Goal: Task Accomplishment & Management: Complete application form

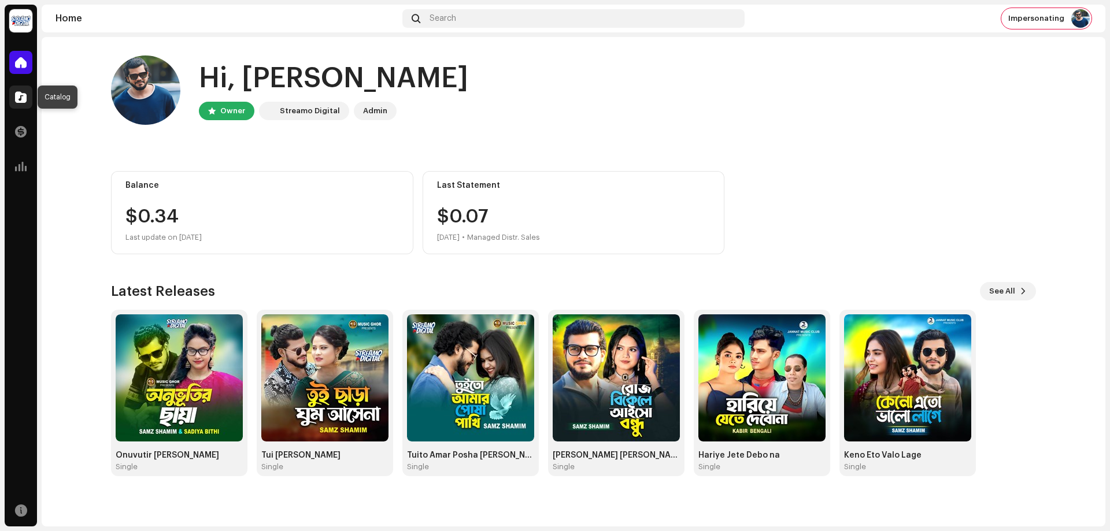
click at [21, 97] on span at bounding box center [21, 96] width 12 height 9
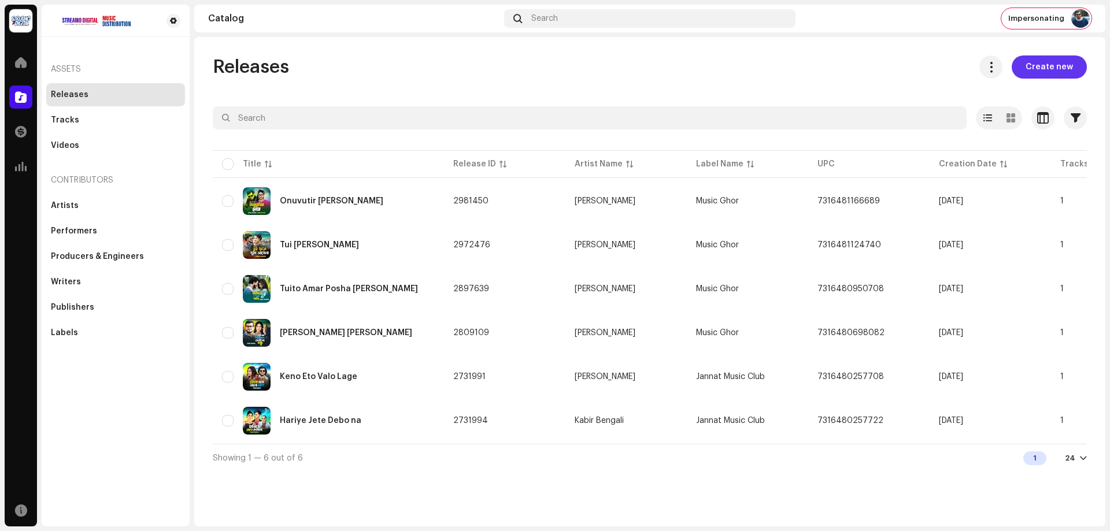
click at [1069, 61] on span "Create new" at bounding box center [1049, 66] width 47 height 23
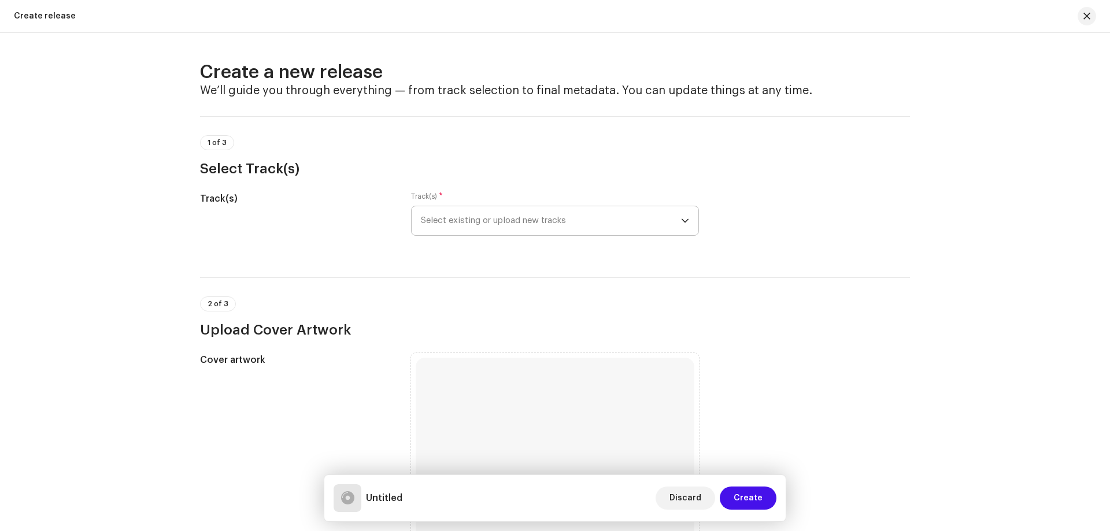
click at [533, 206] on div "Track(s) * Select existing or upload new tracks" at bounding box center [555, 214] width 288 height 44
click at [536, 216] on span "Select existing or upload new tracks" at bounding box center [551, 220] width 260 height 29
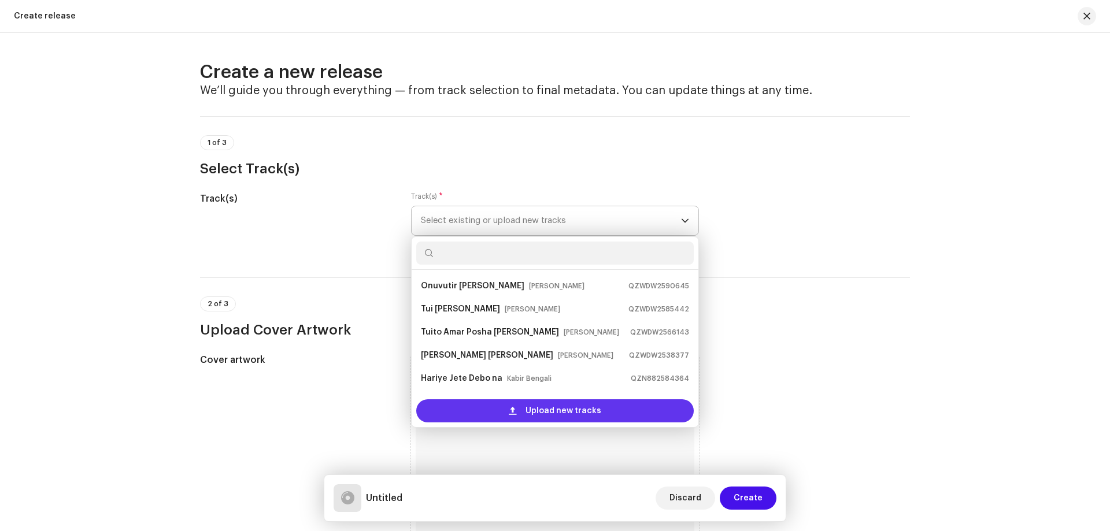
scroll to position [18, 0]
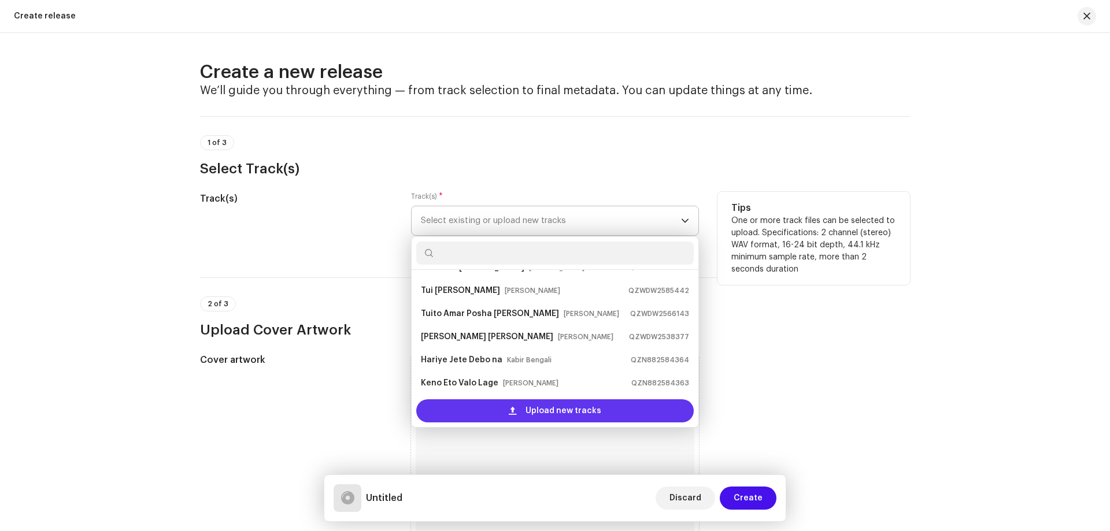
click at [482, 404] on div "Upload new tracks" at bounding box center [554, 410] width 277 height 23
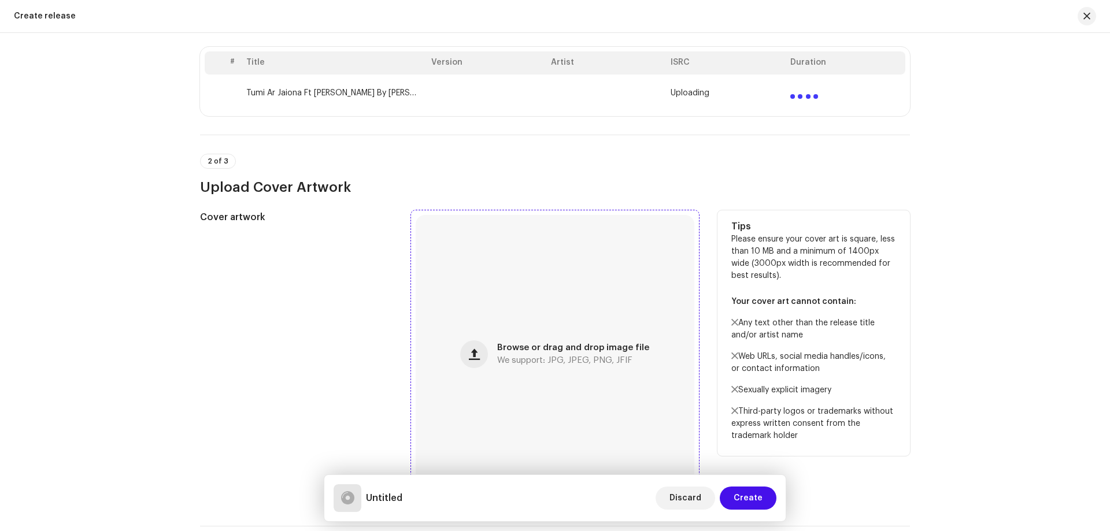
scroll to position [231, 0]
click at [568, 341] on div "Browse or drag and drop image file We support: JPG, JPEG, PNG, JFIF" at bounding box center [555, 353] width 279 height 279
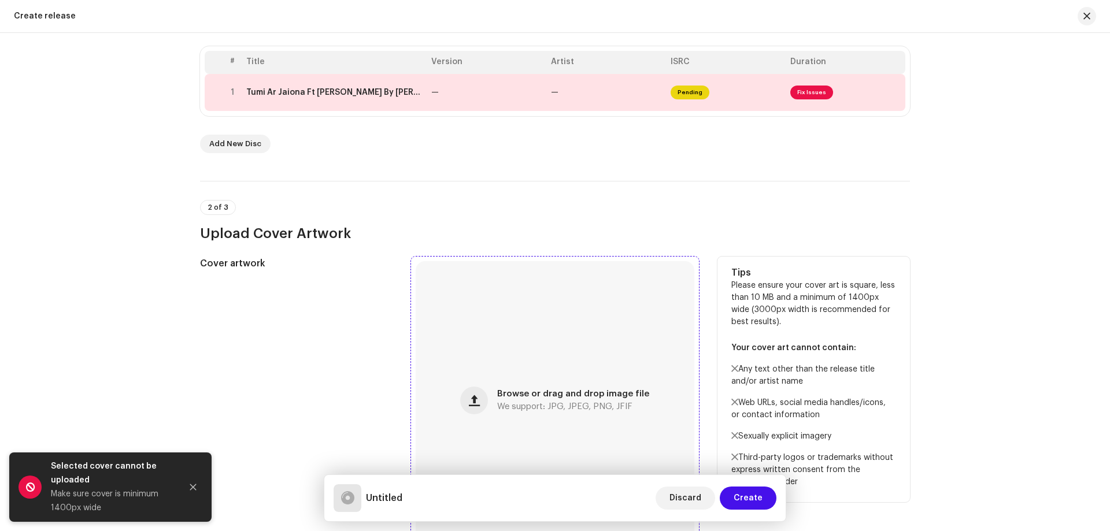
click at [532, 351] on div "Browse or drag and drop image file We support: JPG, JPEG, PNG, JFIF" at bounding box center [555, 400] width 279 height 279
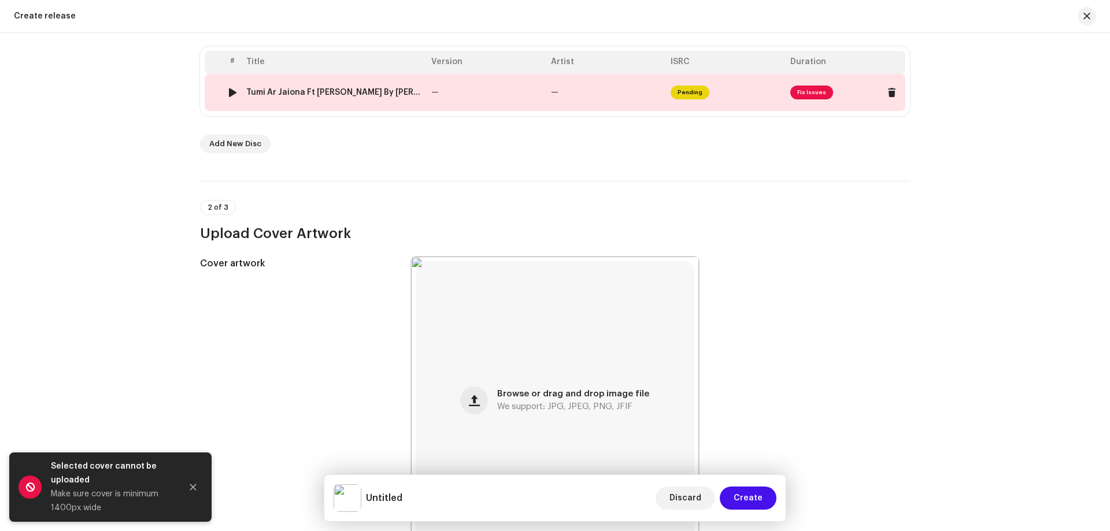
click at [537, 100] on td "—" at bounding box center [487, 92] width 120 height 37
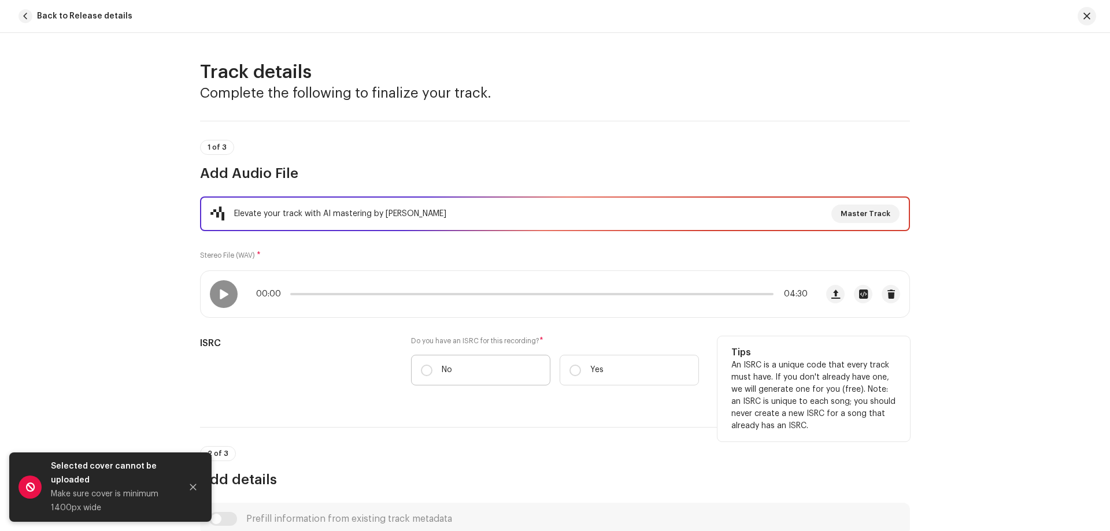
click at [490, 363] on label "No" at bounding box center [480, 370] width 139 height 31
click at [432, 365] on input "No" at bounding box center [427, 371] width 12 height 12
radio input "true"
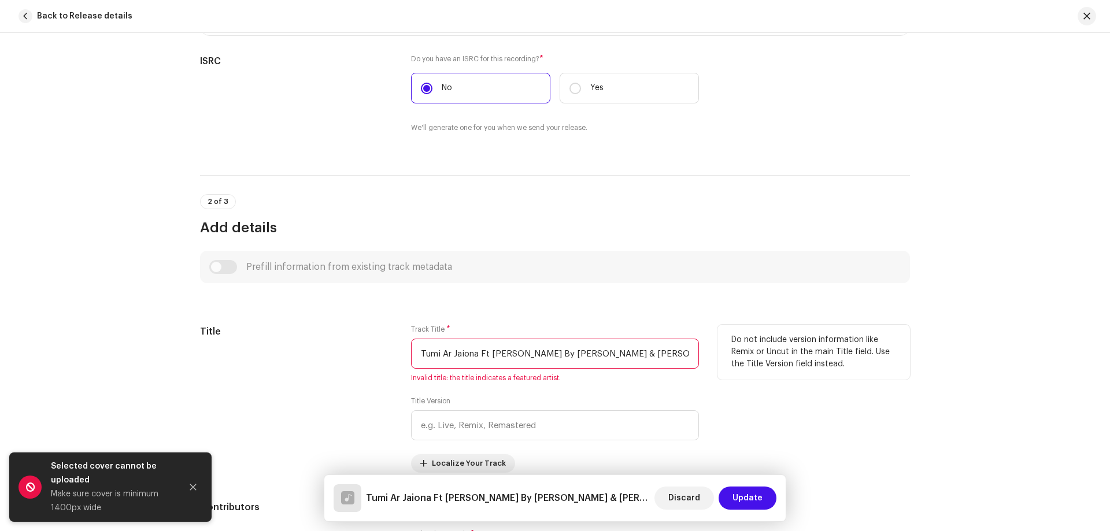
scroll to position [405, 0]
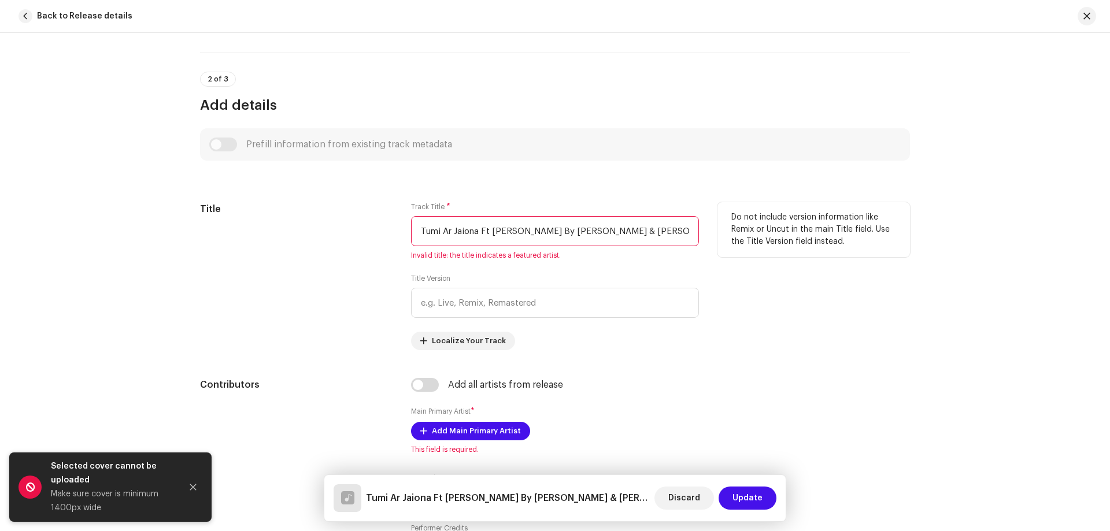
click at [557, 240] on input "Tumi Ar Jaiona Ft [PERSON_NAME] By [PERSON_NAME] & [PERSON_NAME].wav" at bounding box center [555, 231] width 288 height 30
paste input "text"
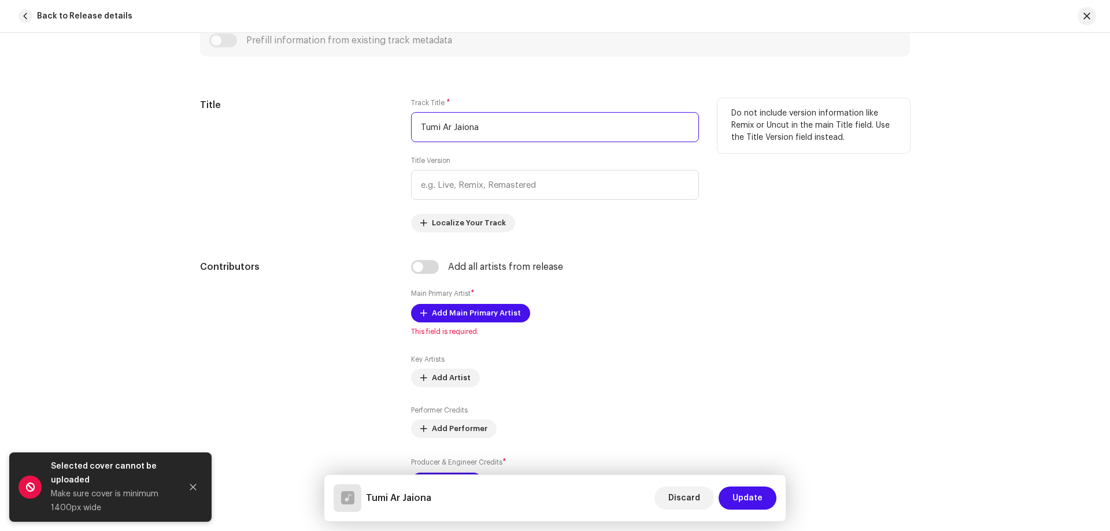
scroll to position [520, 0]
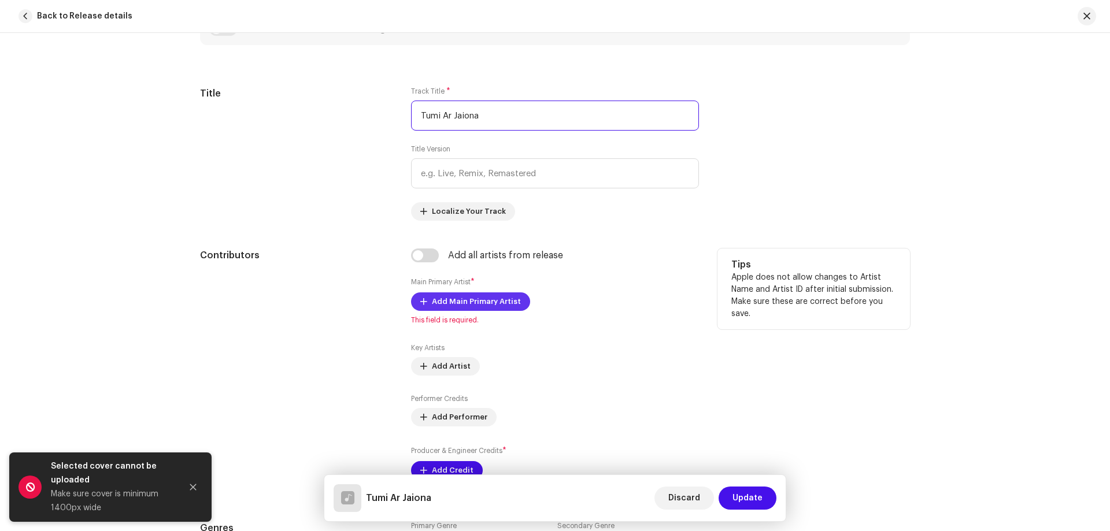
type input "Tumi Ar Jaiona"
click at [456, 303] on span "Add Main Primary Artist" at bounding box center [476, 301] width 89 height 23
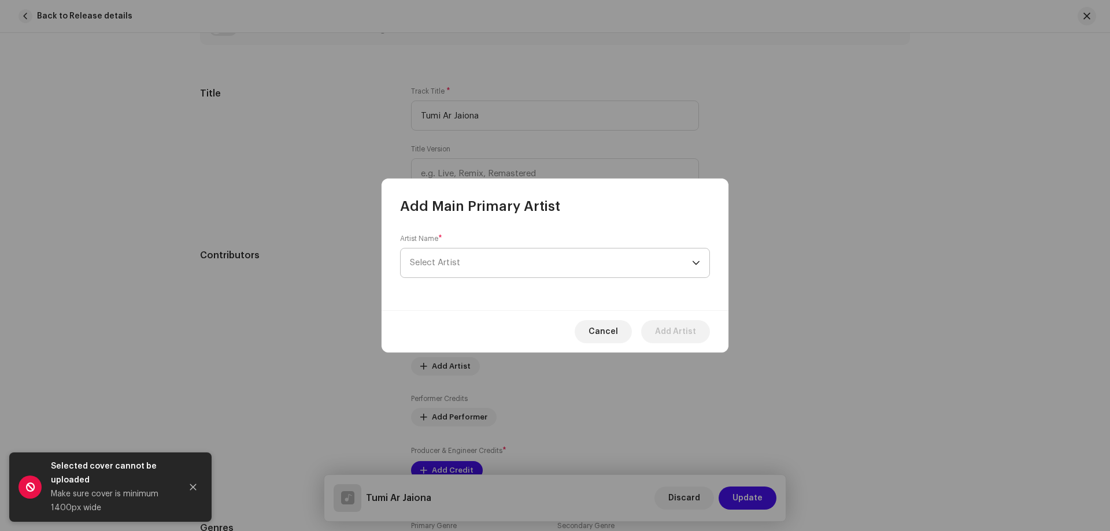
click at [475, 268] on span "Select Artist" at bounding box center [551, 263] width 282 height 29
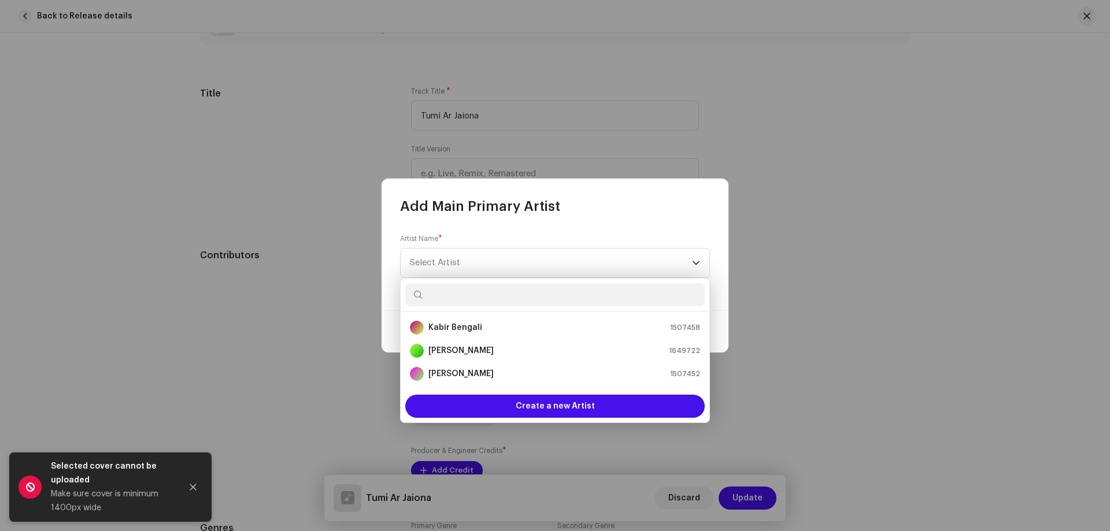
paste input "[PERSON_NAME]"
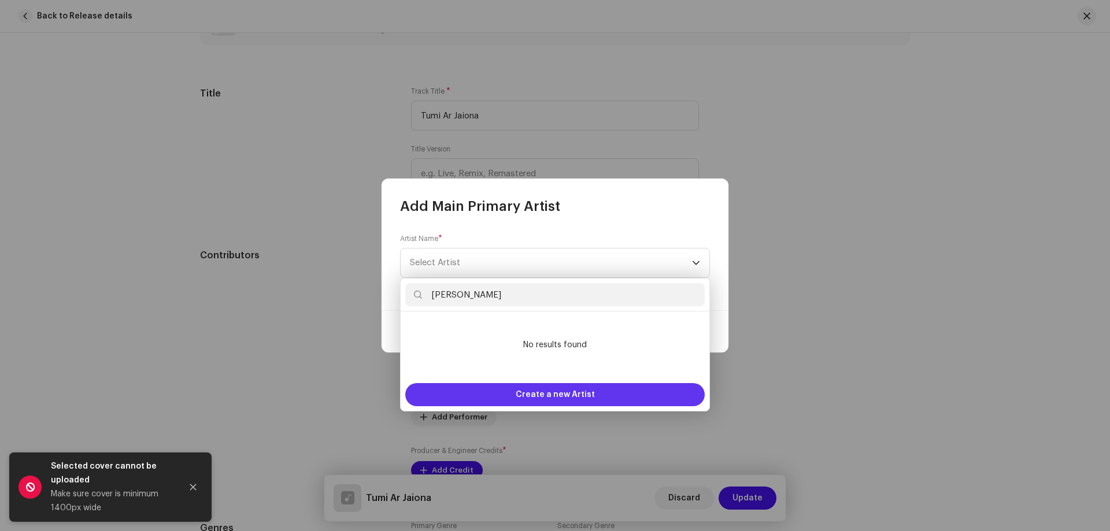
type input "[PERSON_NAME]"
click at [501, 388] on div "Create a new Artist" at bounding box center [554, 394] width 299 height 23
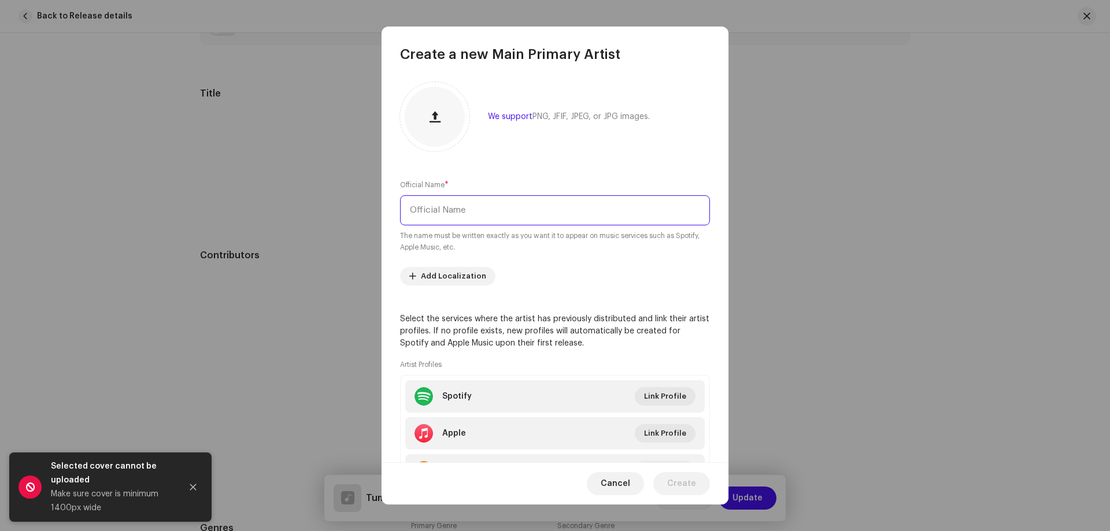
paste input "[PERSON_NAME]"
type input "[PERSON_NAME]"
click at [672, 476] on span "Create" at bounding box center [681, 483] width 29 height 23
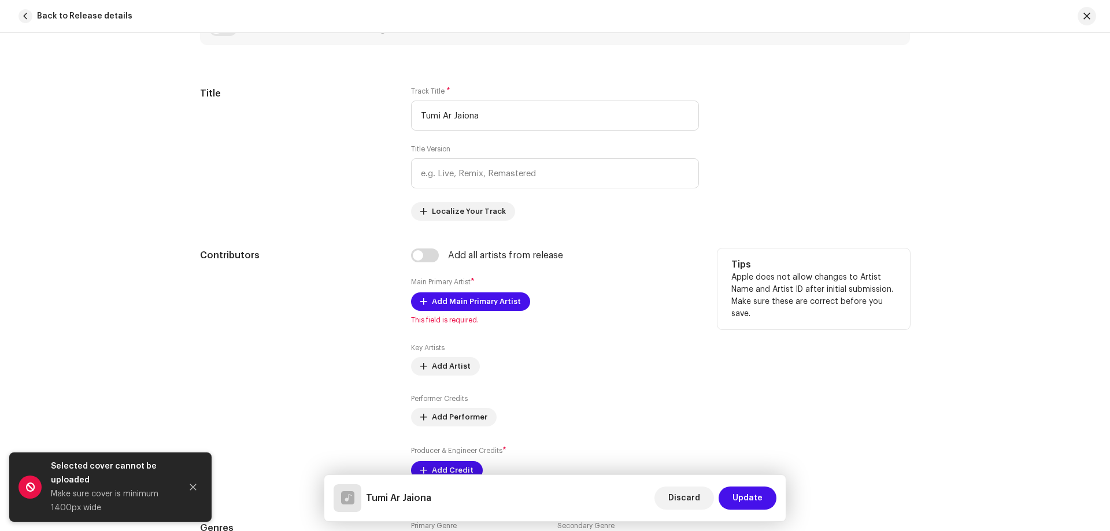
scroll to position [578, 0]
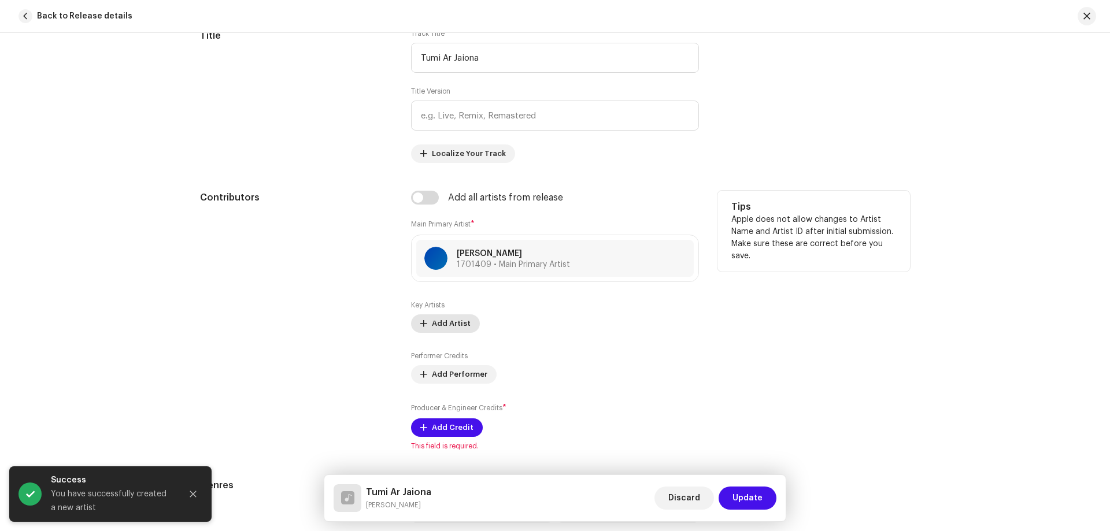
click at [448, 325] on span "Add Artist" at bounding box center [451, 323] width 39 height 23
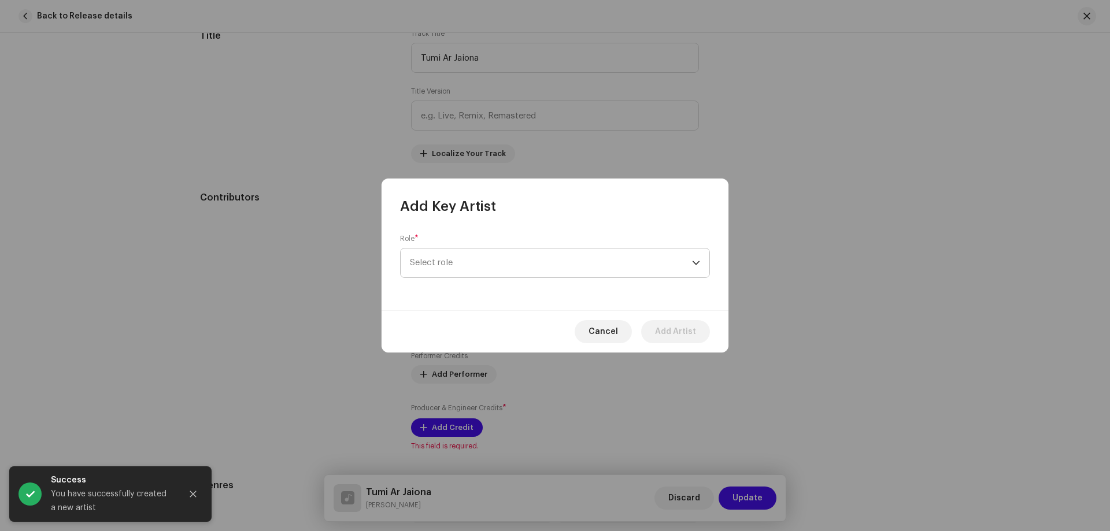
click at [467, 256] on span "Select role" at bounding box center [551, 263] width 282 height 29
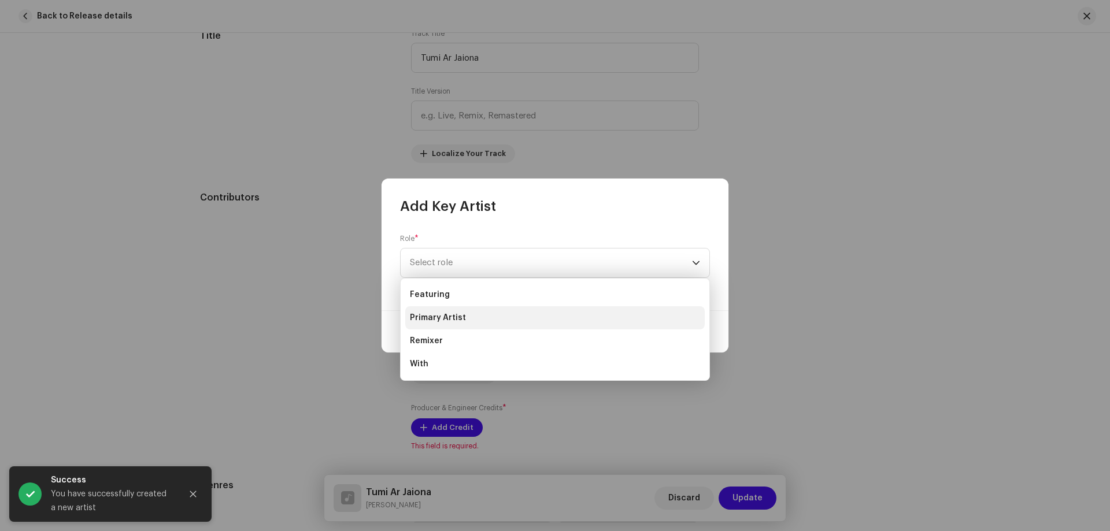
click at [458, 321] on span "Primary Artist" at bounding box center [438, 318] width 56 height 12
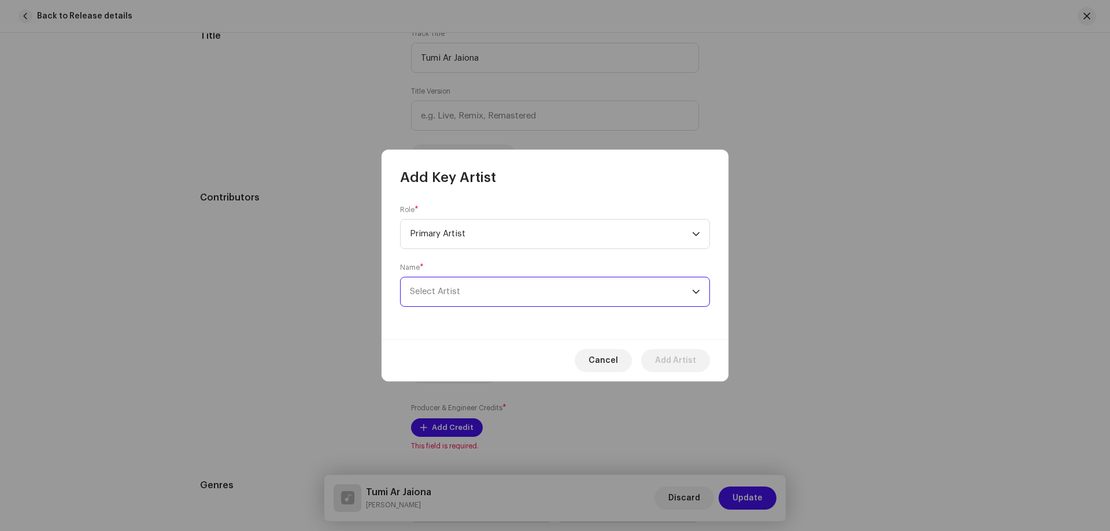
click at [462, 290] on span "Select Artist" at bounding box center [551, 291] width 282 height 29
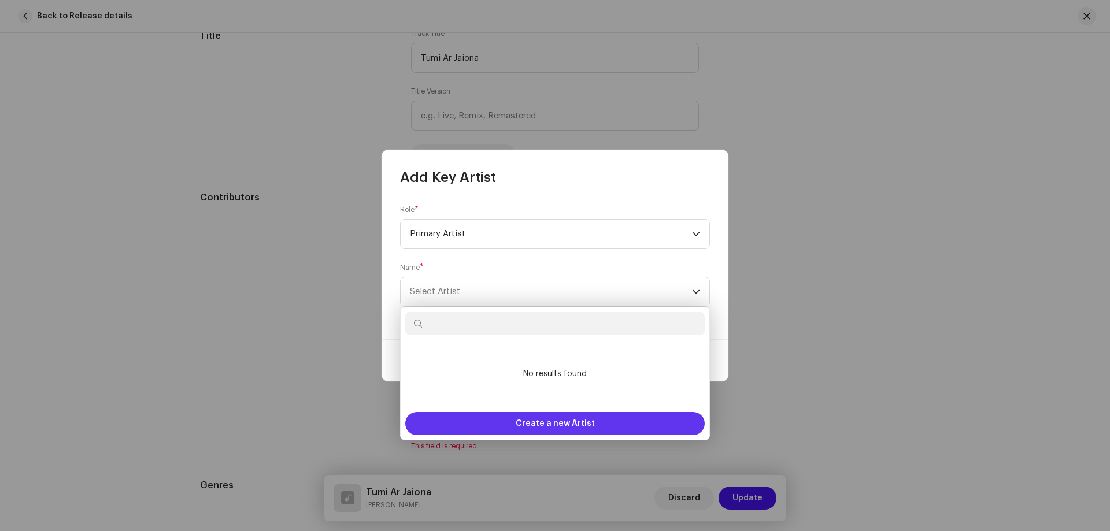
click at [506, 418] on div "Create a new Artist" at bounding box center [554, 423] width 299 height 23
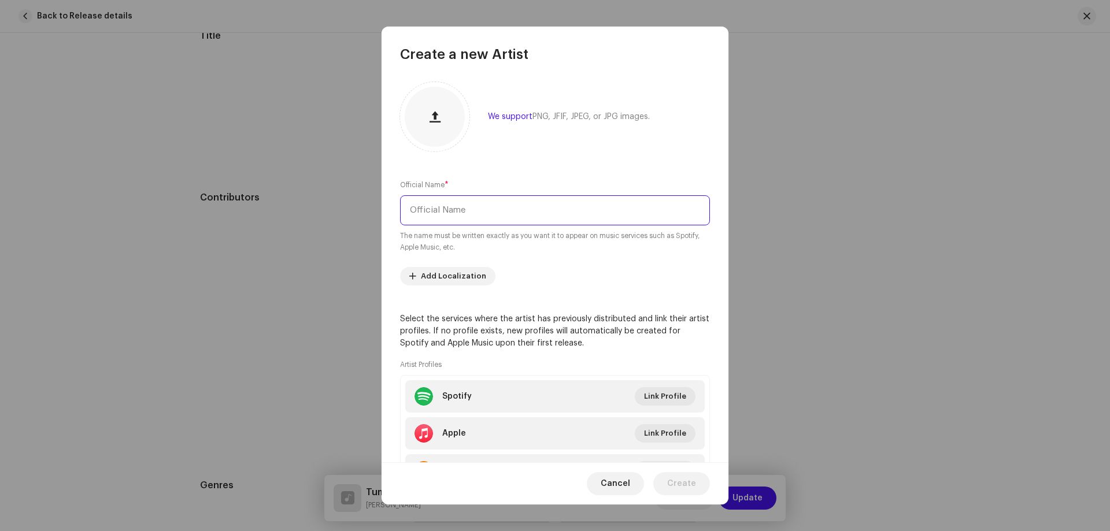
paste input "[PERSON_NAME][DEMOGRAPHIC_DATA]"
type input "[PERSON_NAME][DEMOGRAPHIC_DATA]"
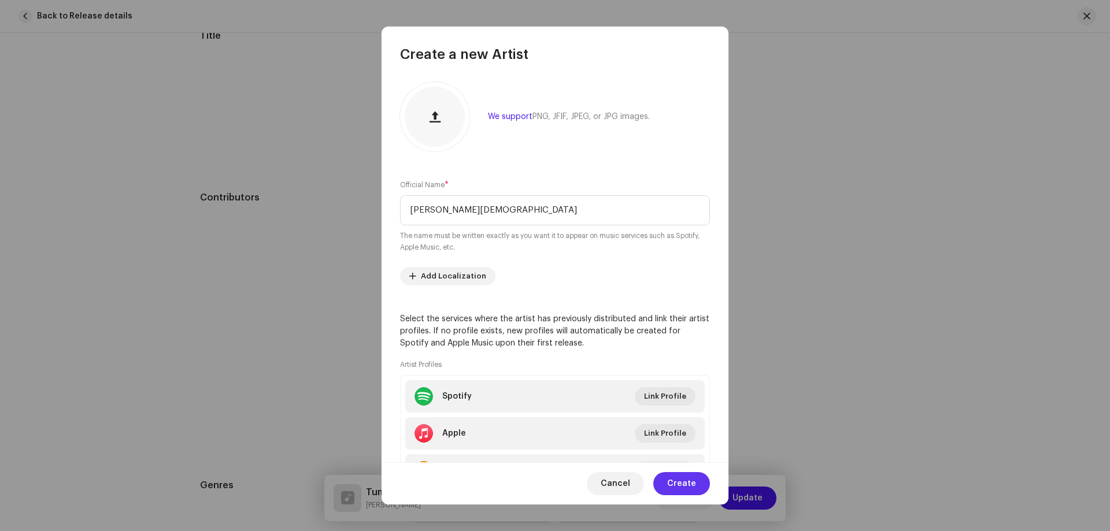
click at [682, 486] on span "Create" at bounding box center [681, 483] width 29 height 23
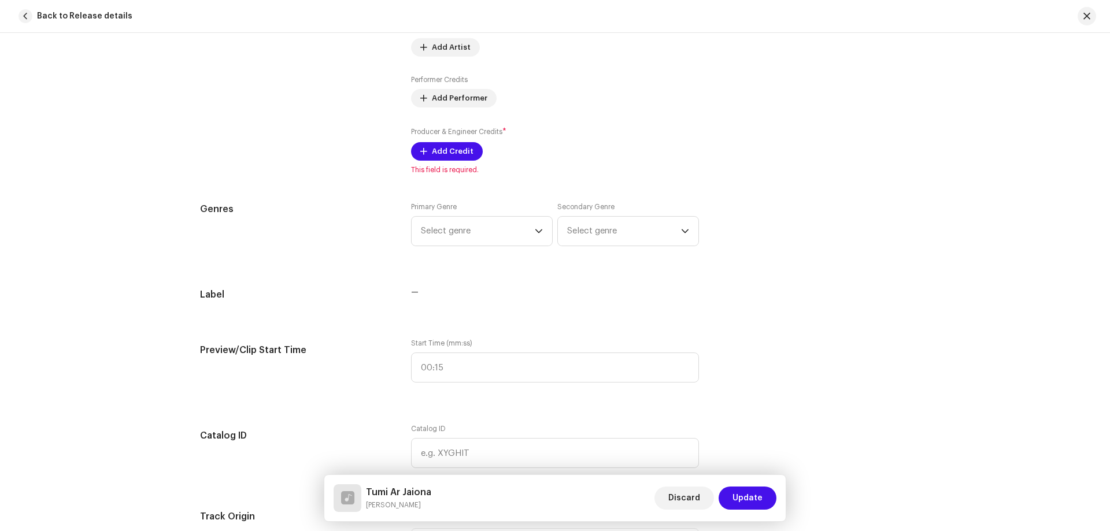
scroll to position [867, 0]
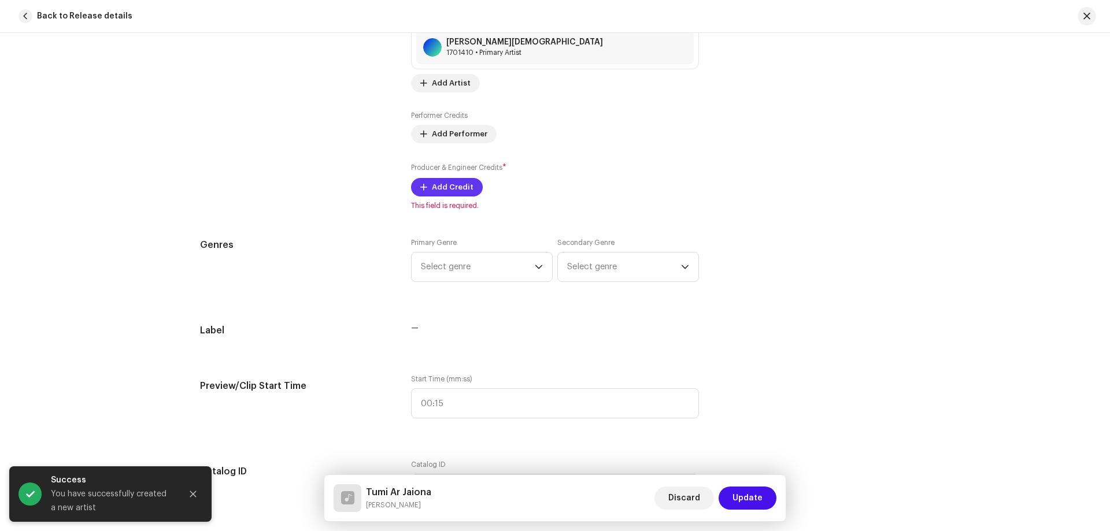
click at [443, 183] on span "Add Credit" at bounding box center [453, 187] width 42 height 23
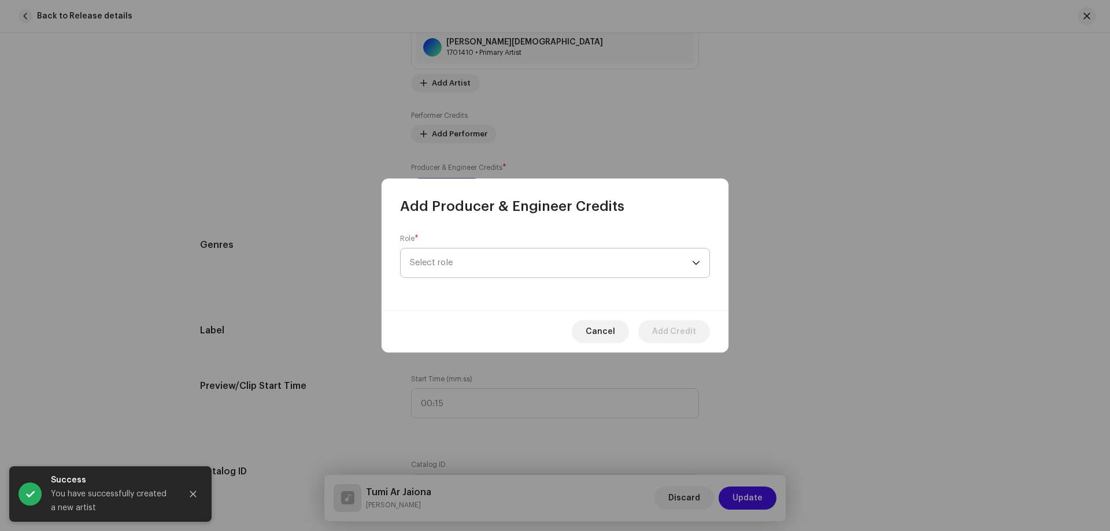
click at [447, 248] on p-select "Select role" at bounding box center [555, 263] width 310 height 30
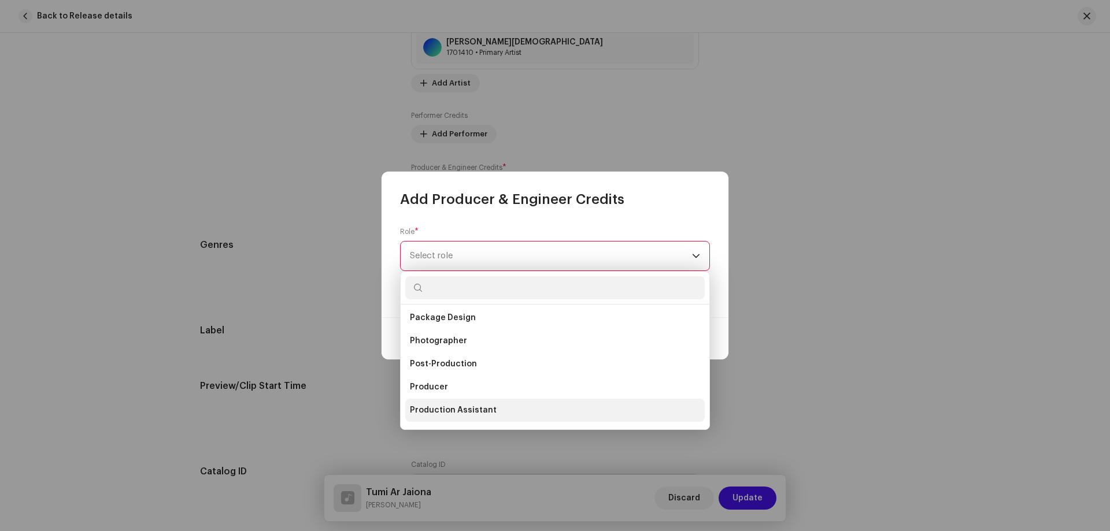
scroll to position [462, 0]
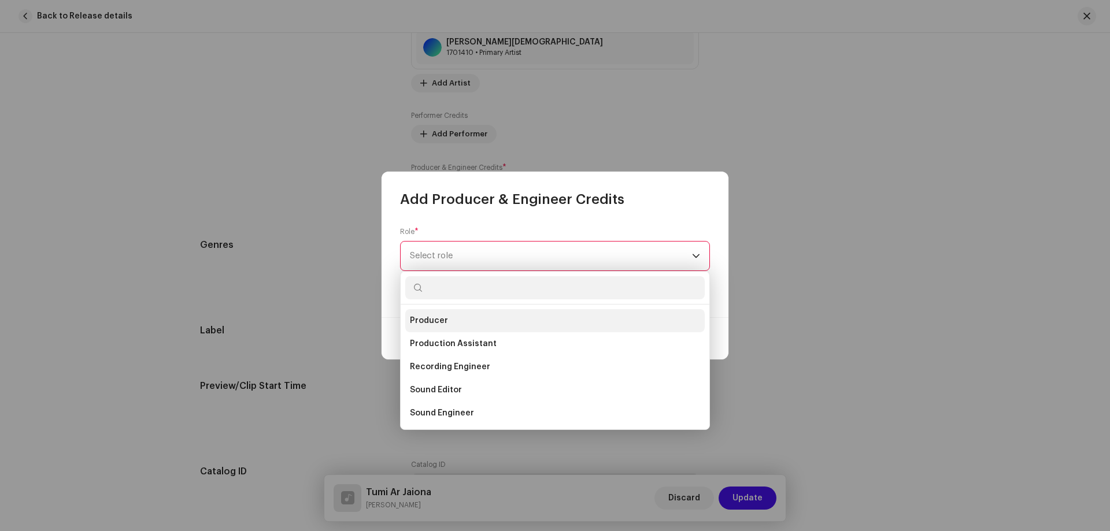
click at [449, 320] on li "Producer" at bounding box center [554, 320] width 299 height 23
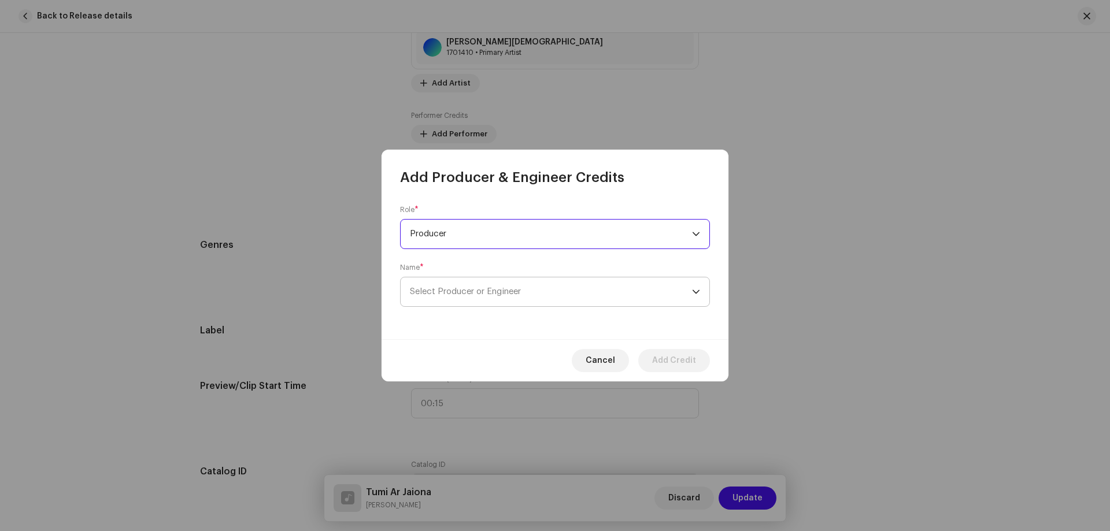
click at [464, 285] on span "Select Producer or Engineer" at bounding box center [551, 291] width 282 height 29
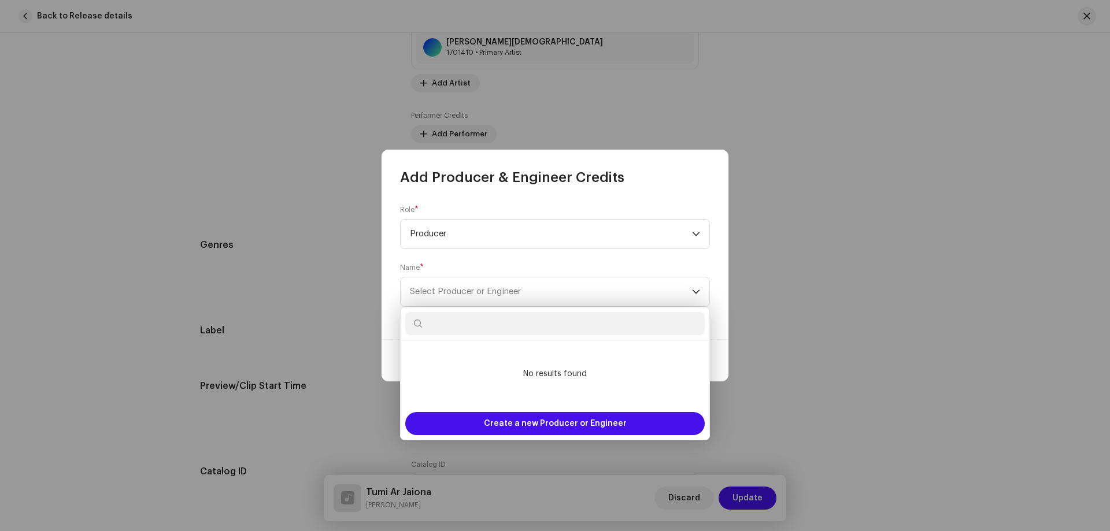
click at [493, 321] on input "text" at bounding box center [554, 323] width 299 height 23
paste input "SPN Music"
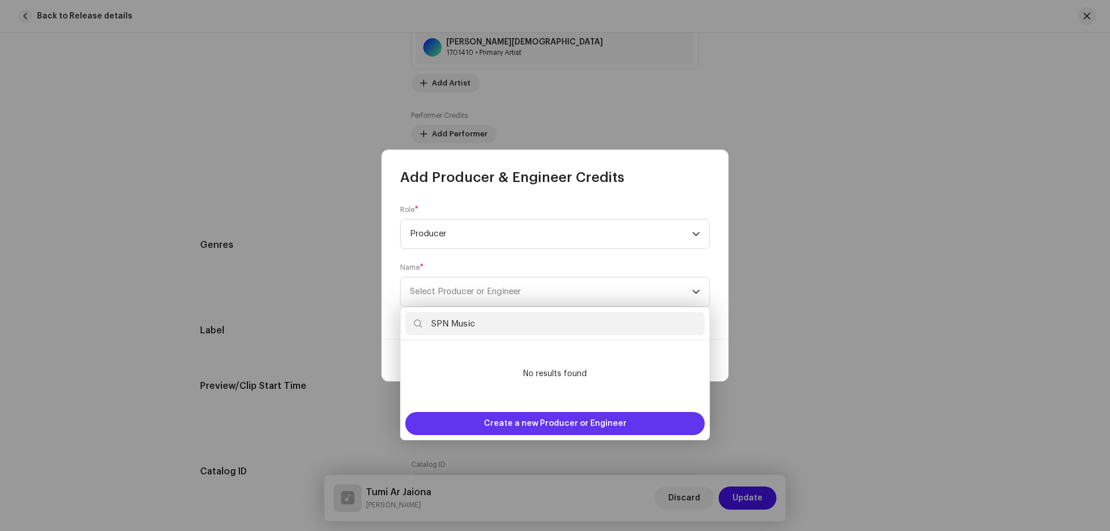
type input "SPN Music"
click at [517, 421] on span "Create a new Producer or Engineer" at bounding box center [555, 423] width 143 height 23
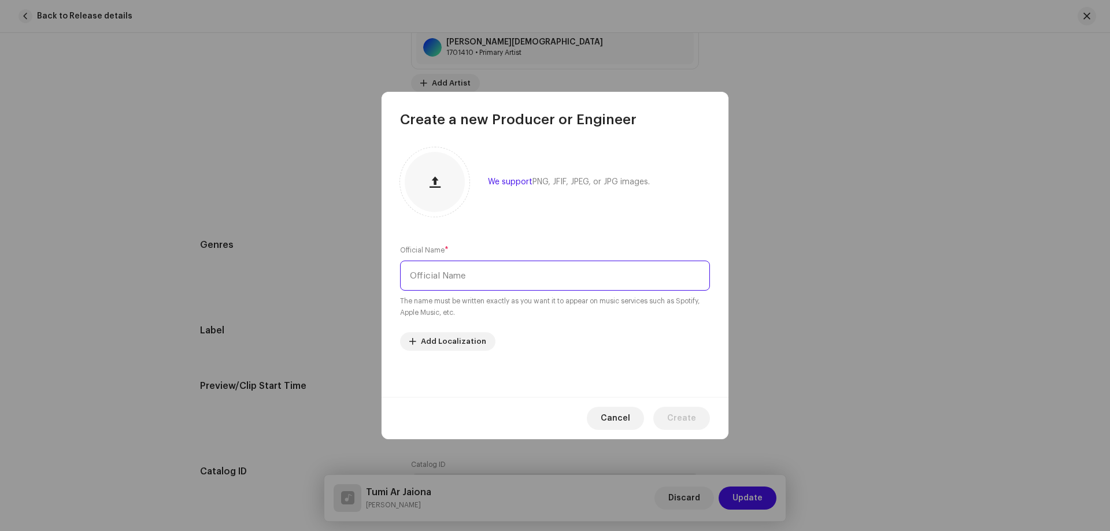
click at [468, 274] on input "text" at bounding box center [555, 276] width 310 height 30
paste input "SPN Music"
type input "SPN Music"
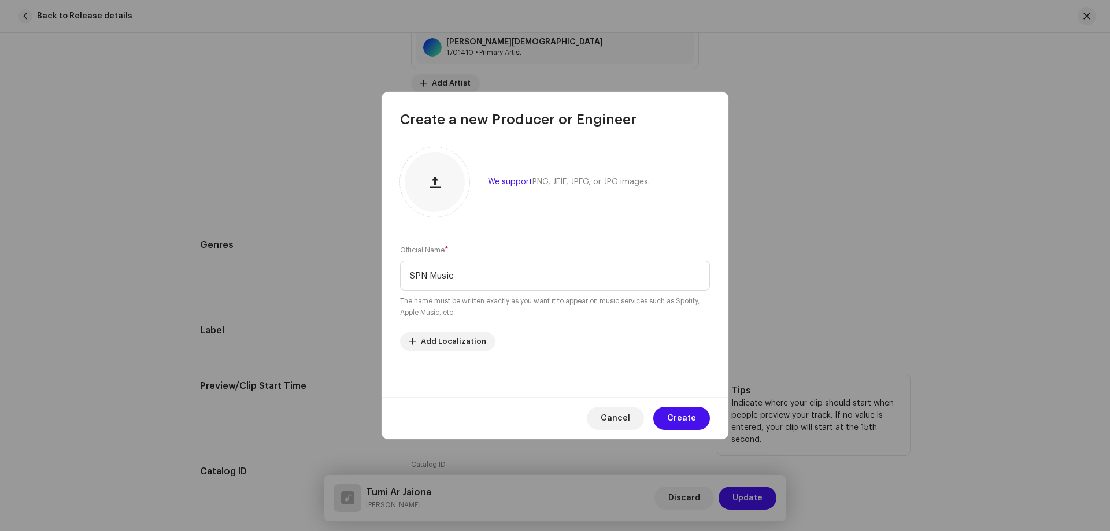
click at [683, 417] on span "Create" at bounding box center [681, 418] width 29 height 23
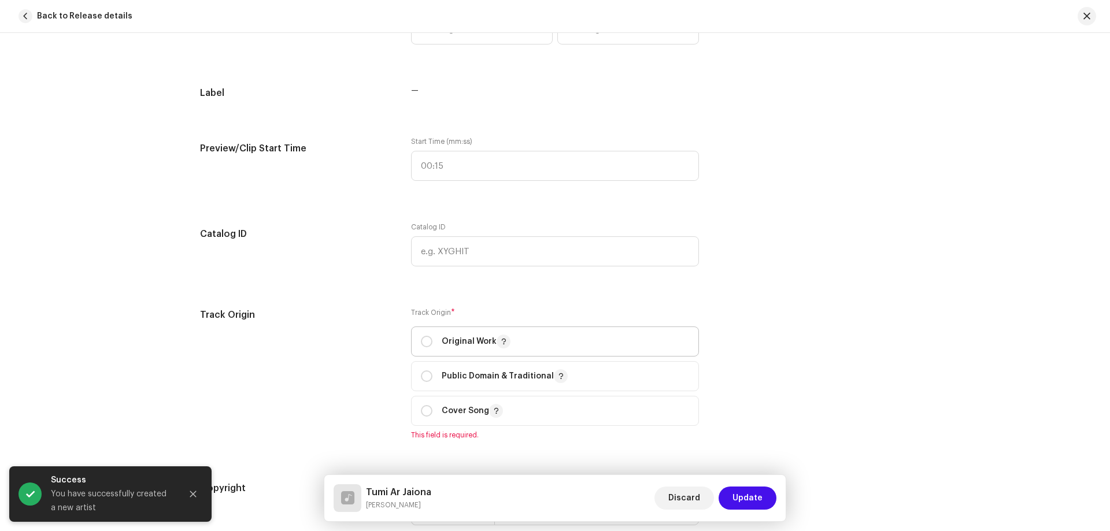
scroll to position [1156, 0]
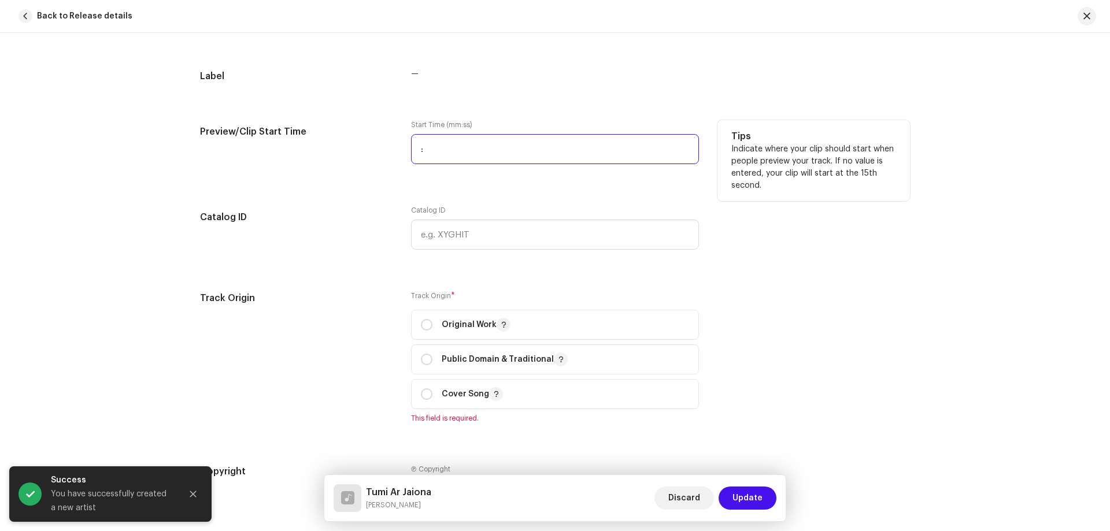
click at [467, 147] on input ":" at bounding box center [555, 149] width 288 height 30
type input "00:25"
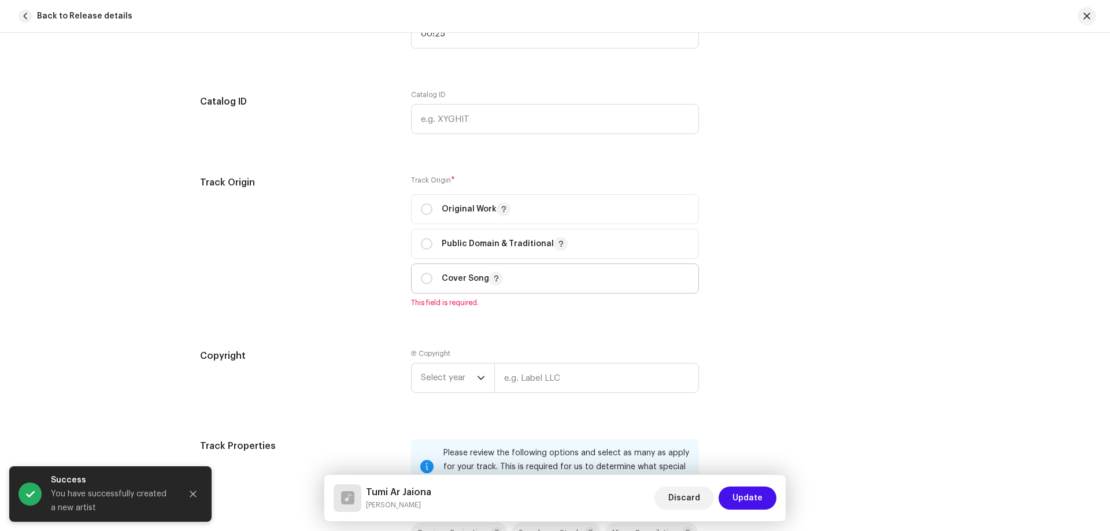
drag, startPoint x: 466, startPoint y: 202, endPoint x: 617, endPoint y: 287, distance: 172.9
click at [465, 203] on p "Original Work" at bounding box center [476, 209] width 69 height 14
radio input "true"
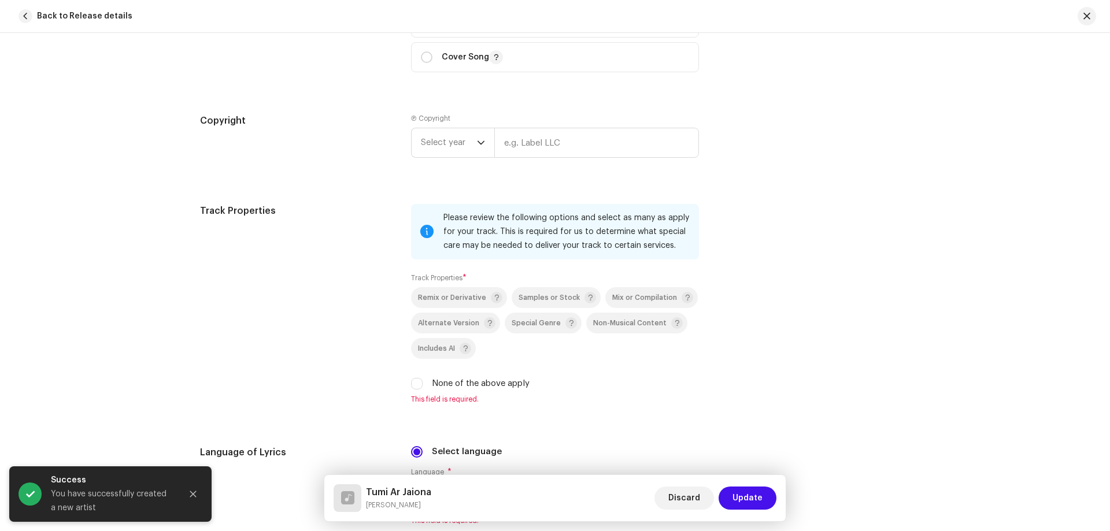
scroll to position [1503, 0]
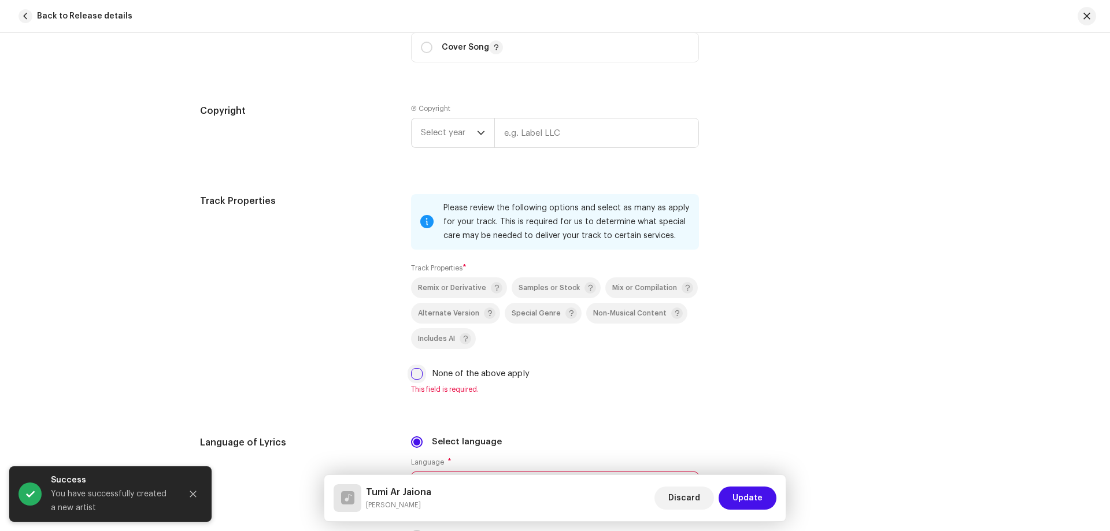
click at [415, 374] on input "None of the above apply" at bounding box center [417, 374] width 12 height 12
checkbox input "true"
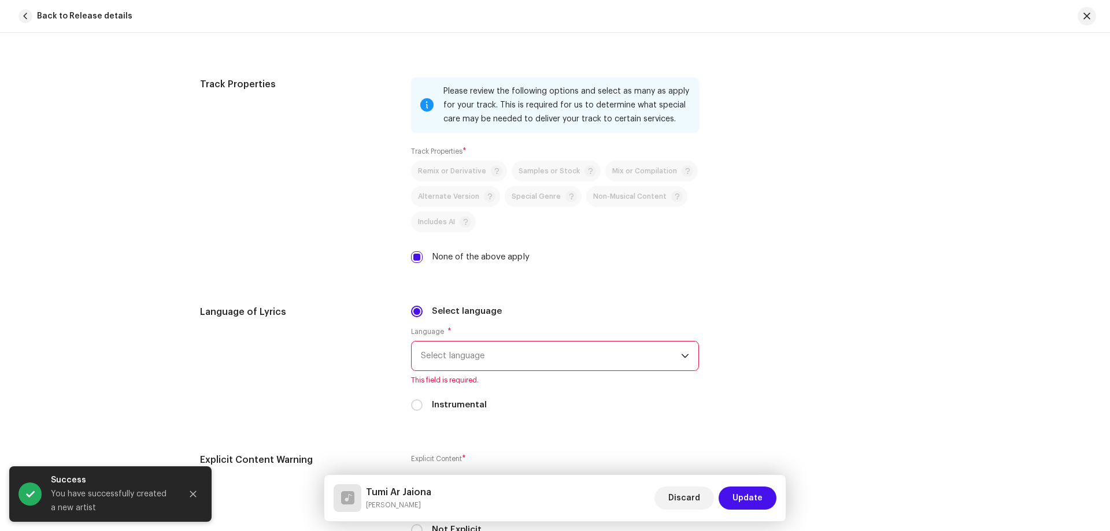
scroll to position [1734, 0]
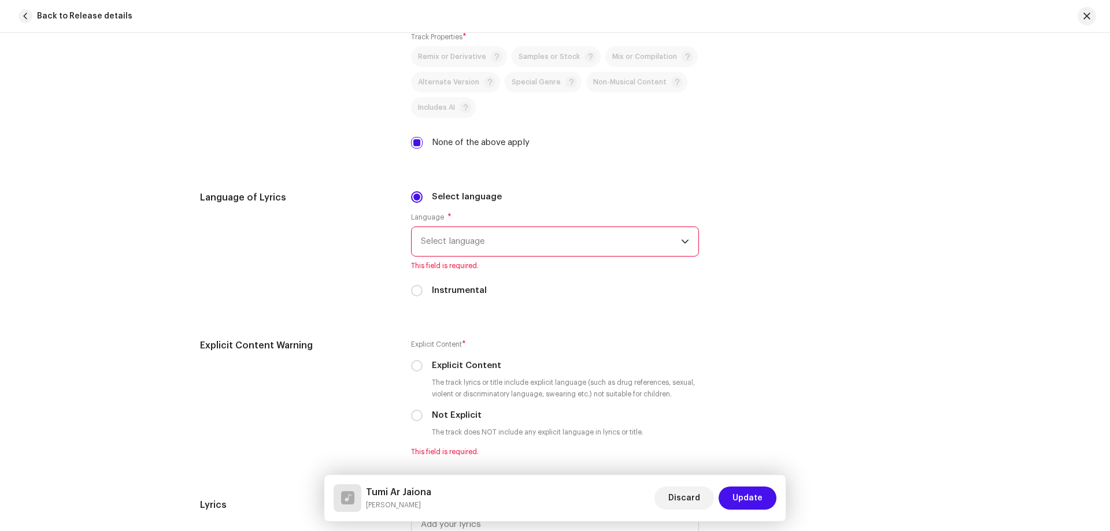
click at [586, 249] on span "Select language" at bounding box center [551, 241] width 260 height 29
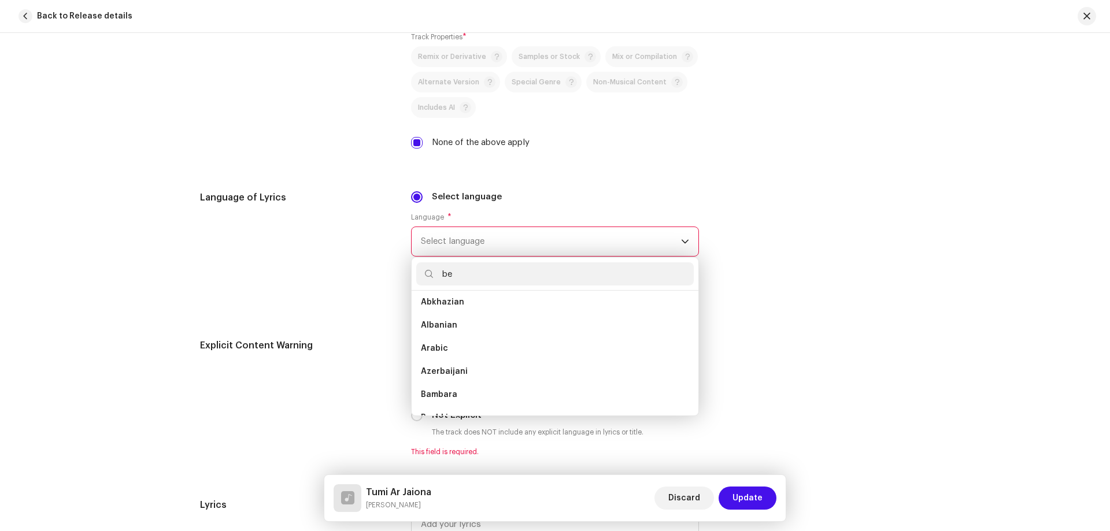
scroll to position [0, 0]
type input "be"
click at [456, 327] on li "Bengali" at bounding box center [554, 330] width 277 height 23
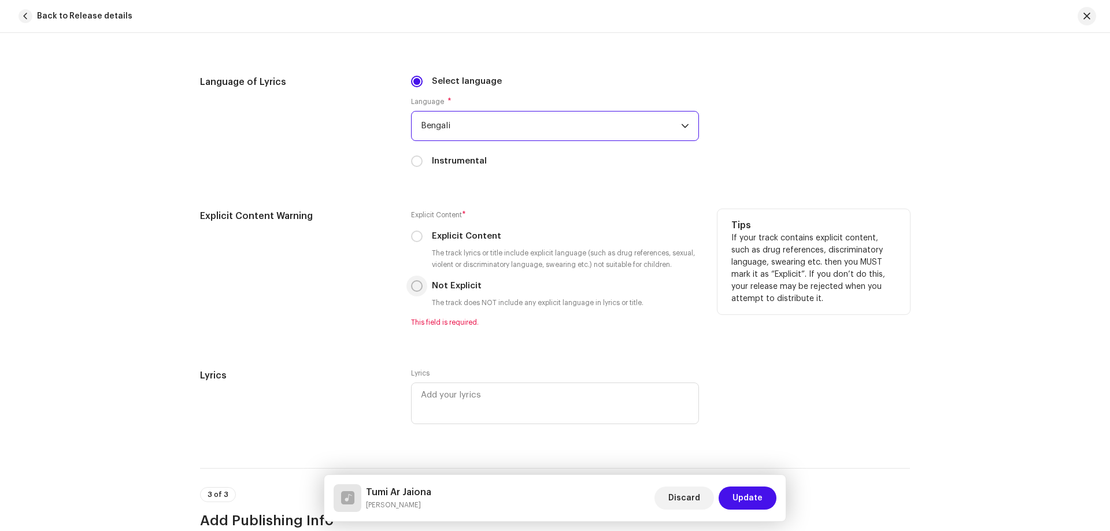
click at [411, 283] on input "Not Explicit" at bounding box center [417, 286] width 12 height 12
radio input "true"
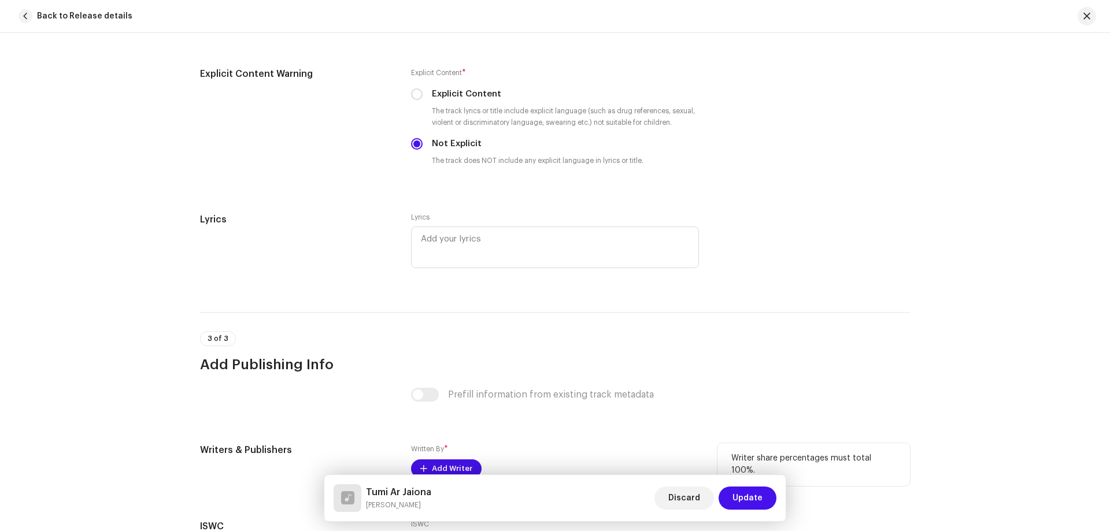
scroll to position [2142, 0]
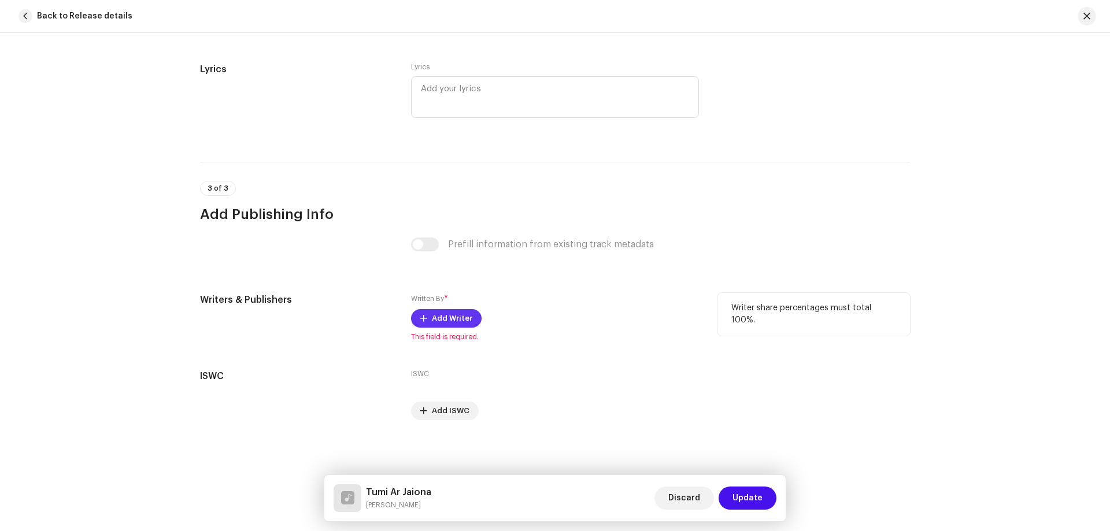
click at [468, 324] on button "Add Writer" at bounding box center [446, 318] width 71 height 18
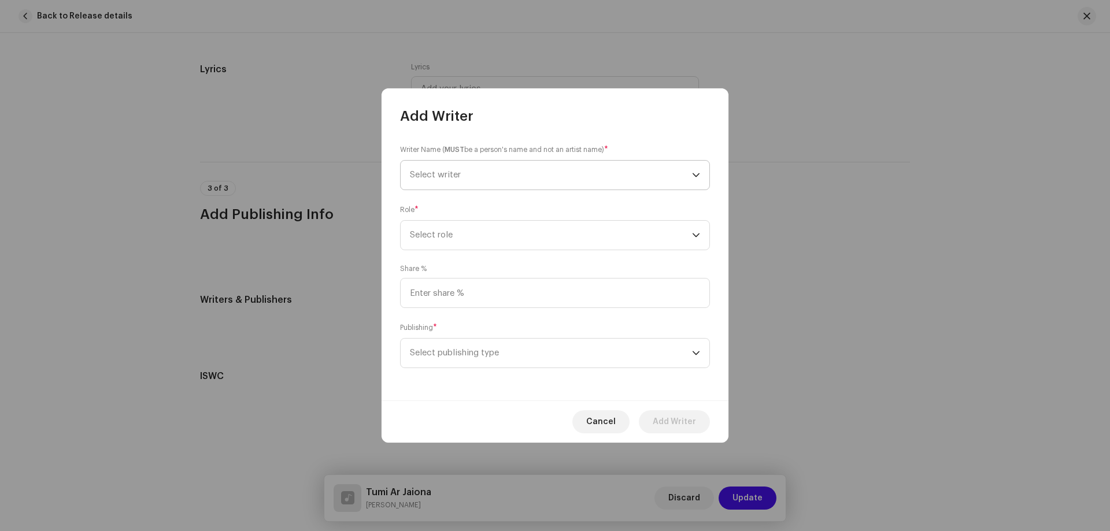
click at [505, 175] on span "Select writer" at bounding box center [551, 175] width 282 height 29
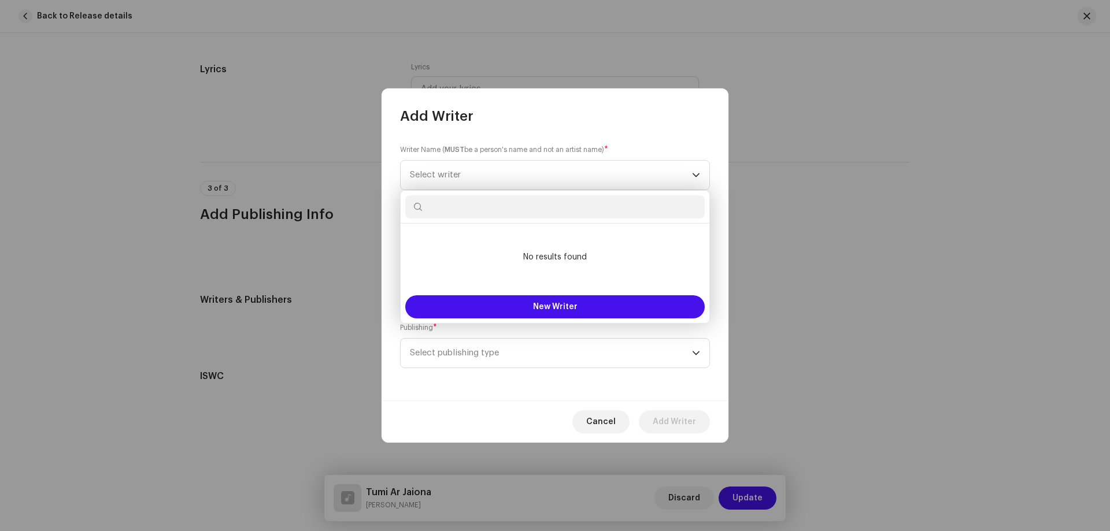
drag, startPoint x: 567, startPoint y: 209, endPoint x: 553, endPoint y: 210, distance: 14.5
click at [567, 209] on input "text" at bounding box center [554, 206] width 299 height 23
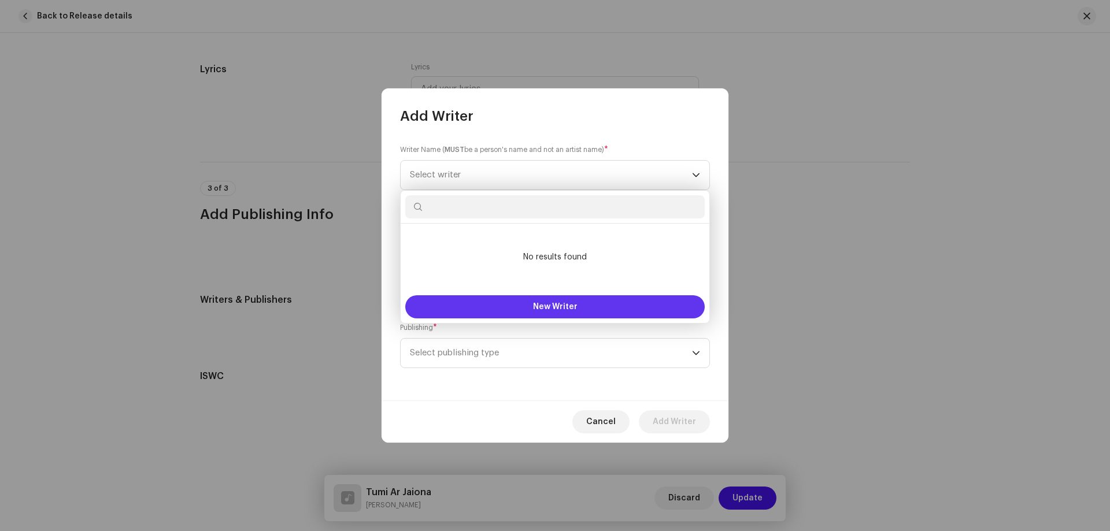
click at [526, 307] on button "New Writer" at bounding box center [554, 306] width 299 height 23
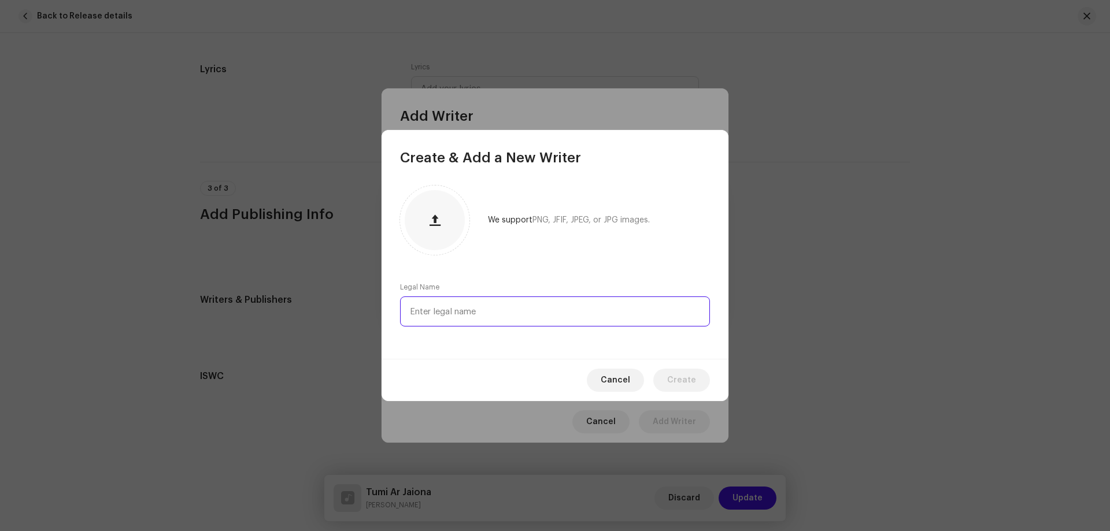
paste input "[PERSON_NAME]"
type input "[PERSON_NAME]"
click at [673, 391] on span "Create" at bounding box center [681, 380] width 29 height 23
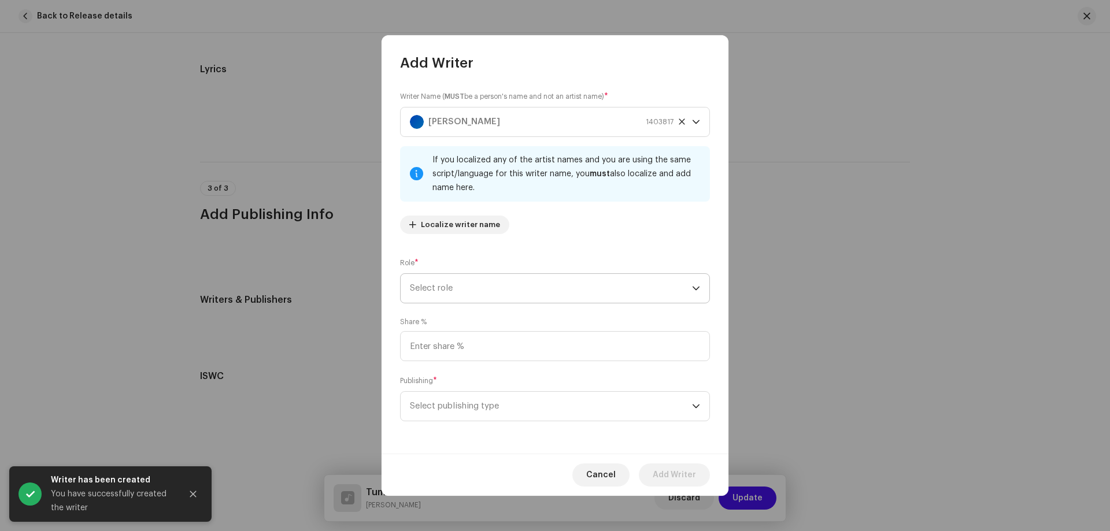
drag, startPoint x: 492, startPoint y: 273, endPoint x: 487, endPoint y: 277, distance: 6.6
click at [491, 273] on p-select "Select role" at bounding box center [555, 288] width 310 height 30
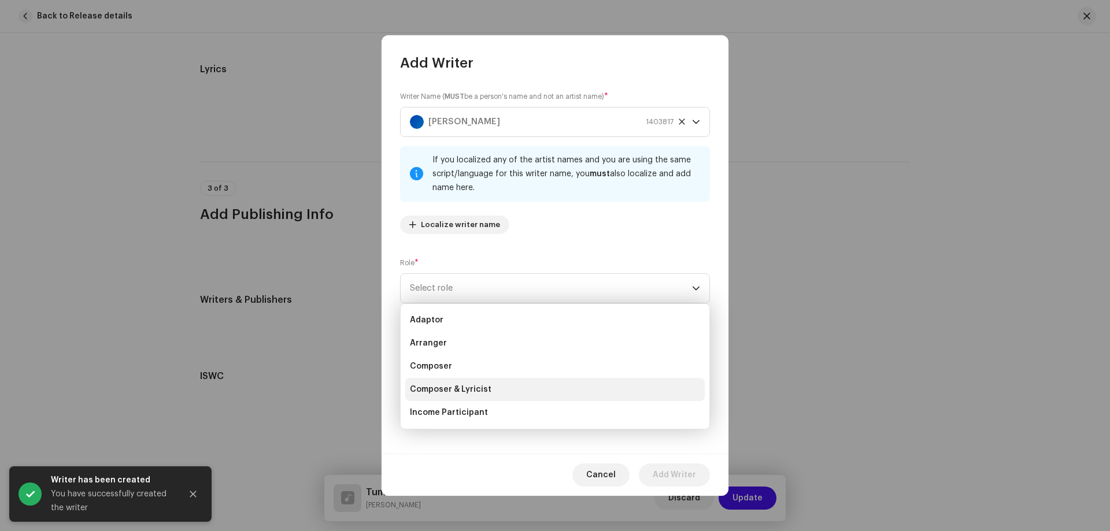
click at [443, 391] on span "Composer & Lyricist" at bounding box center [451, 390] width 82 height 12
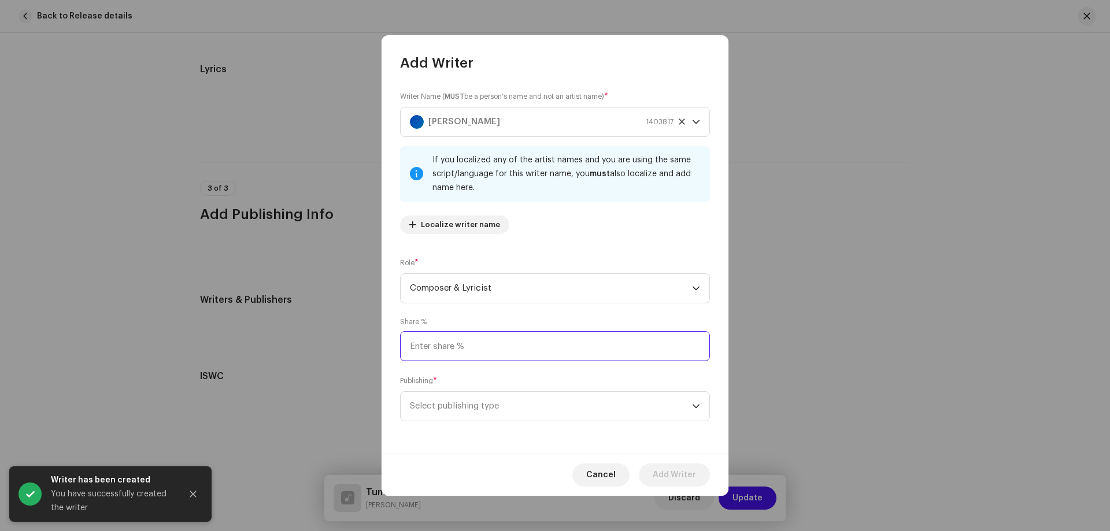
click at [449, 341] on input at bounding box center [555, 346] width 310 height 30
click at [434, 408] on span "Select publishing type" at bounding box center [551, 406] width 282 height 29
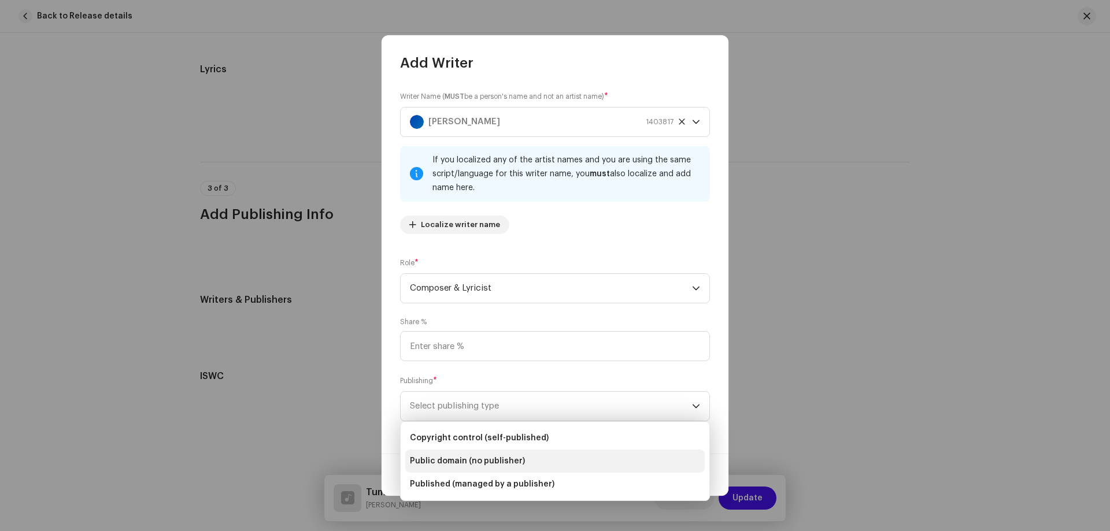
click at [496, 457] on span "Public domain (no publisher)" at bounding box center [467, 462] width 115 height 12
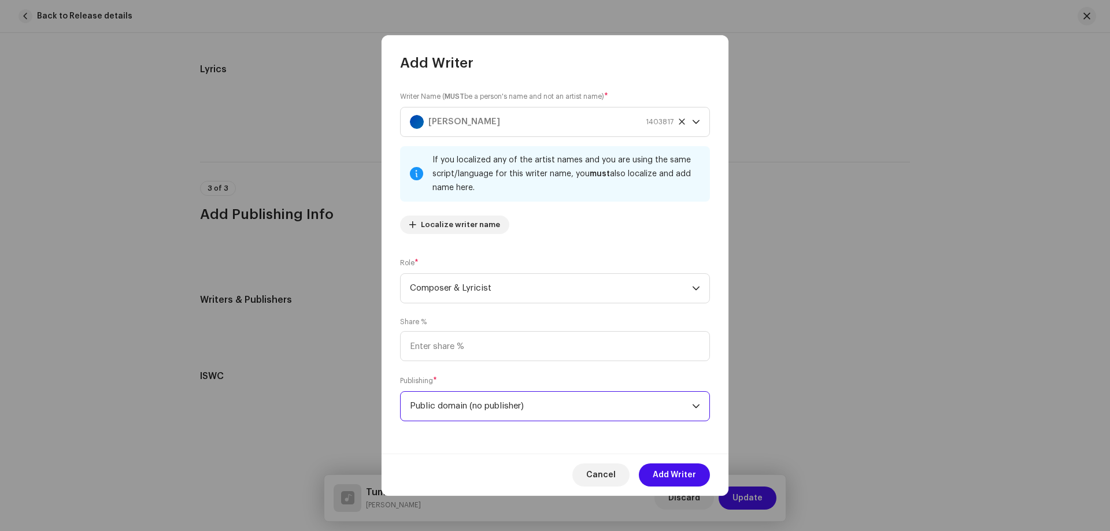
click at [582, 412] on span "Public domain (no publisher)" at bounding box center [551, 406] width 282 height 29
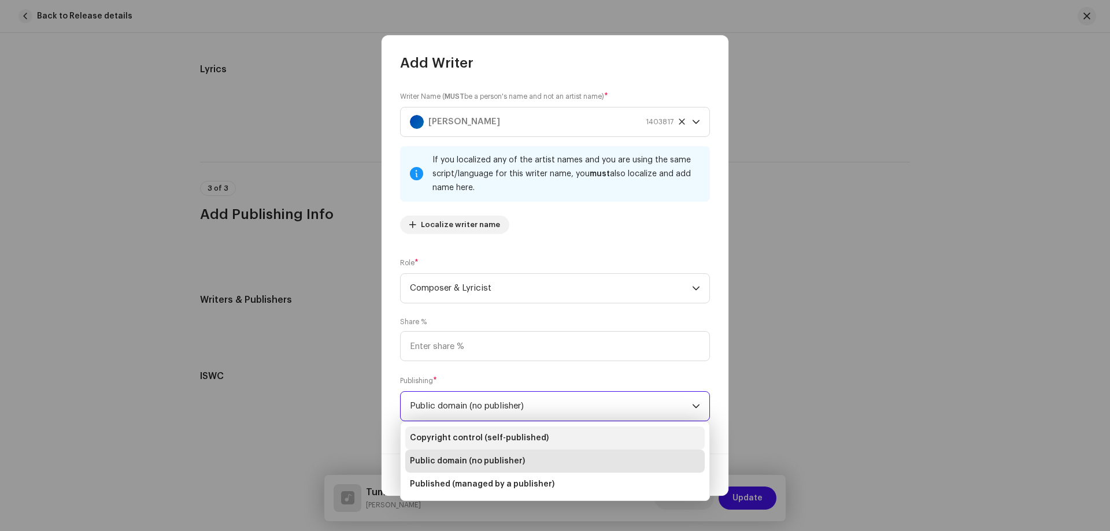
click at [506, 435] on span "Copyright control (self-published)" at bounding box center [479, 438] width 139 height 12
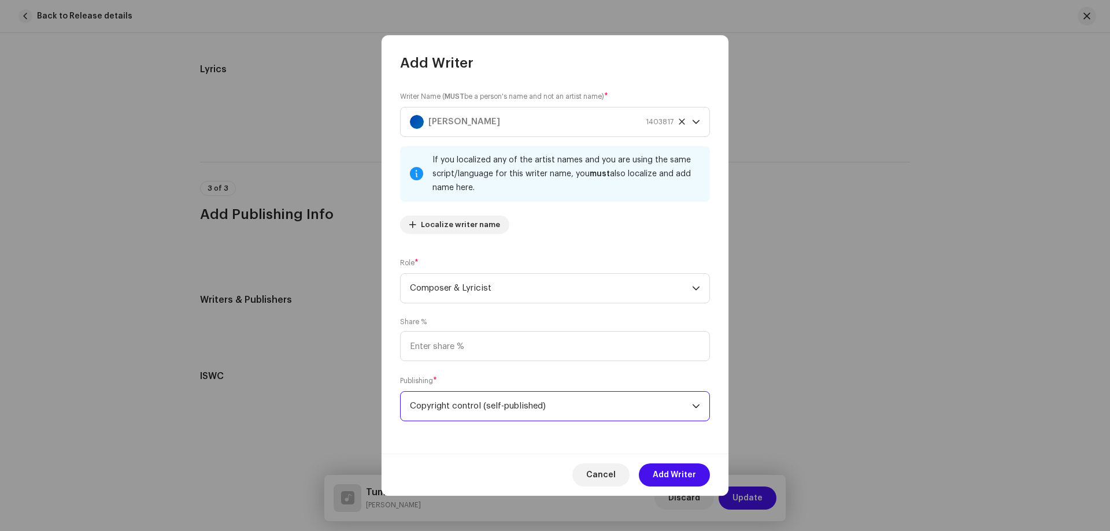
click at [657, 473] on span "Add Writer" at bounding box center [674, 475] width 43 height 23
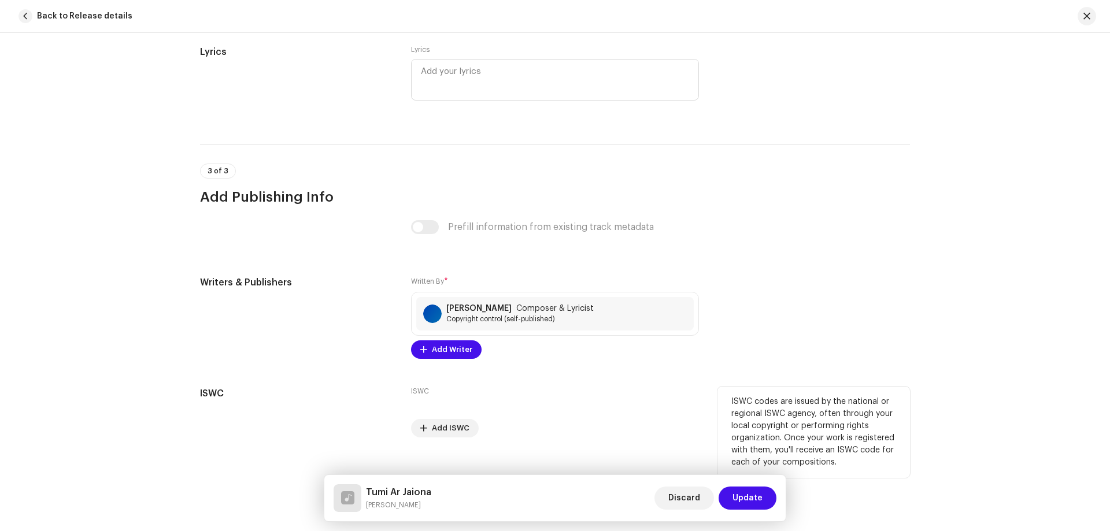
scroll to position [2177, 0]
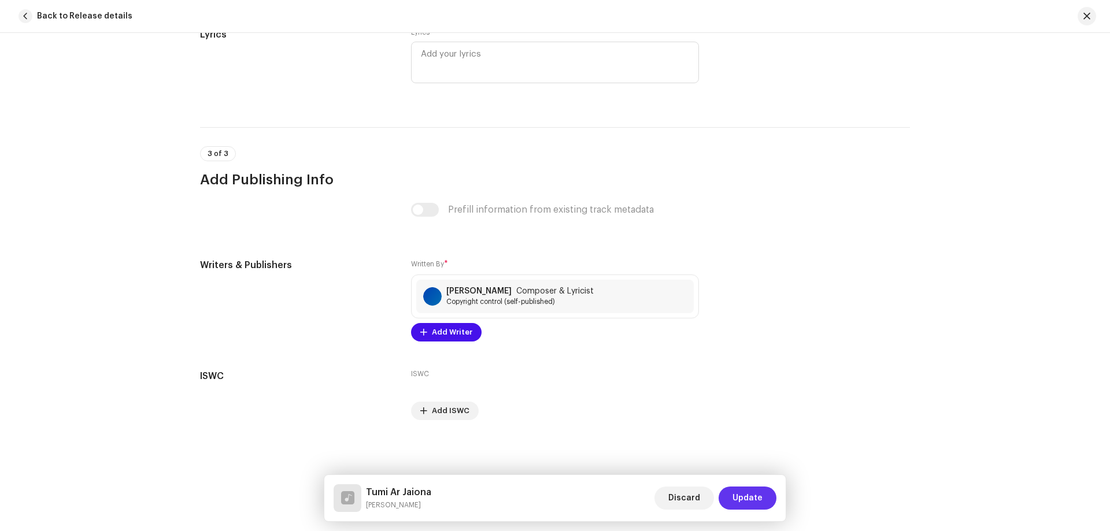
click at [757, 489] on span "Update" at bounding box center [747, 498] width 30 height 23
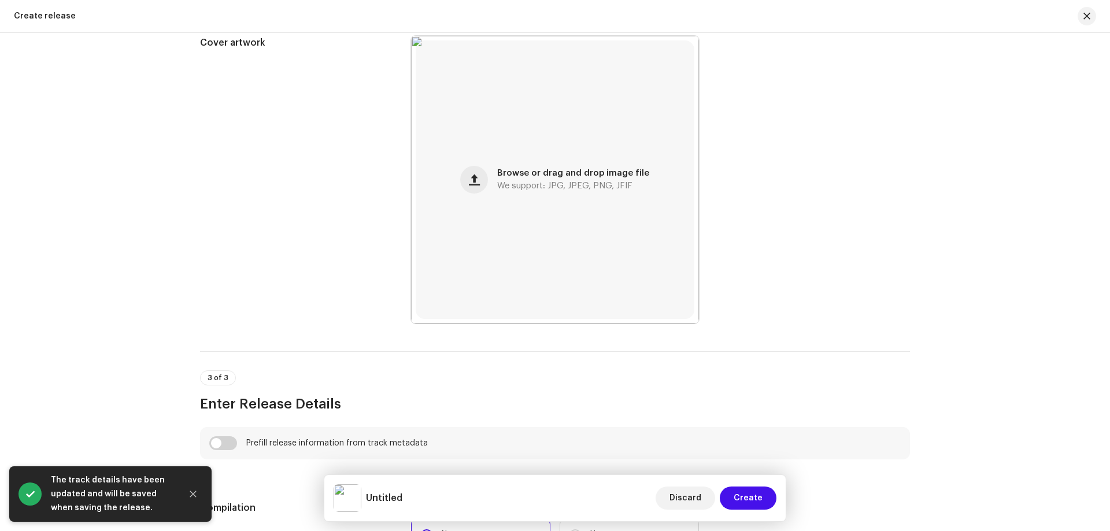
scroll to position [752, 0]
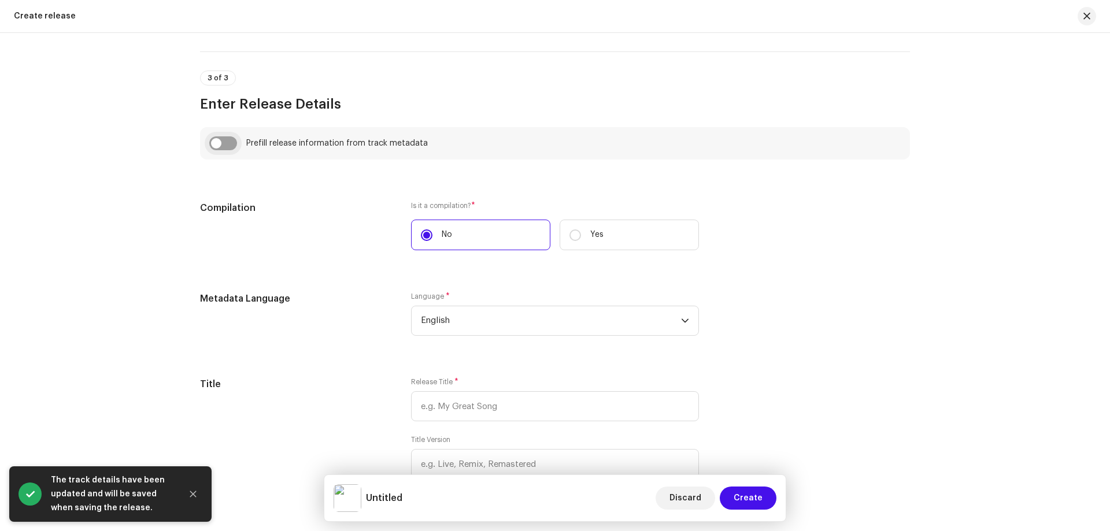
click at [224, 140] on input "checkbox" at bounding box center [223, 143] width 28 height 14
checkbox input "true"
type input "Tumi Ar Jaiona"
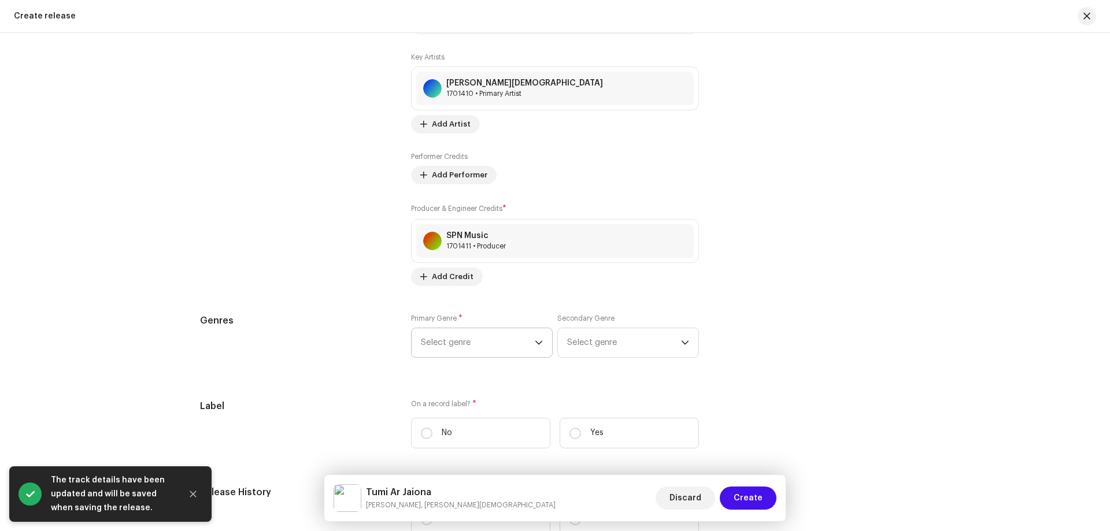
scroll to position [1445, 0]
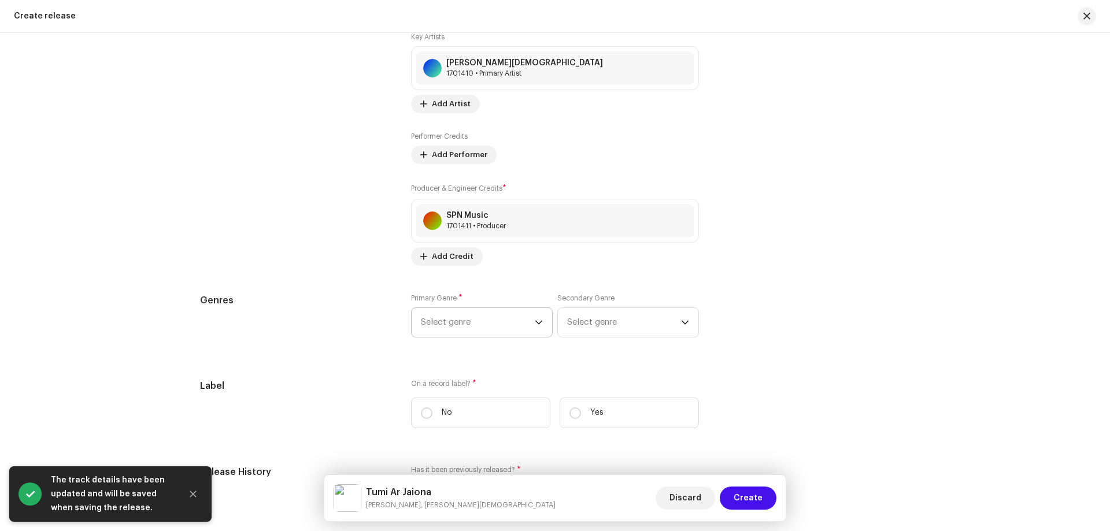
click at [442, 320] on span "Select genre" at bounding box center [478, 322] width 114 height 29
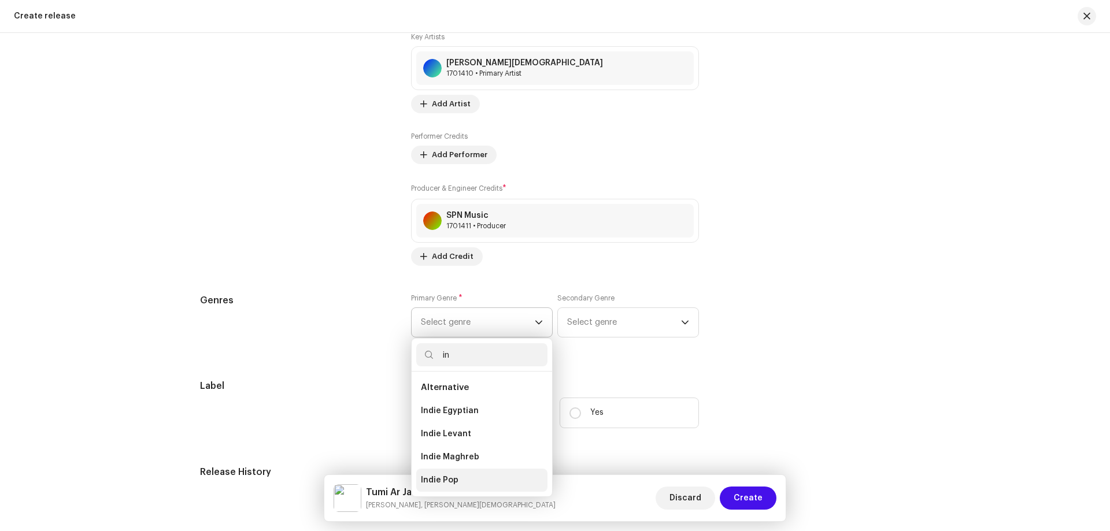
type input "in"
drag, startPoint x: 446, startPoint y: 473, endPoint x: 462, endPoint y: 473, distance: 16.8
click at [446, 474] on li "Indie Pop" at bounding box center [481, 480] width 131 height 23
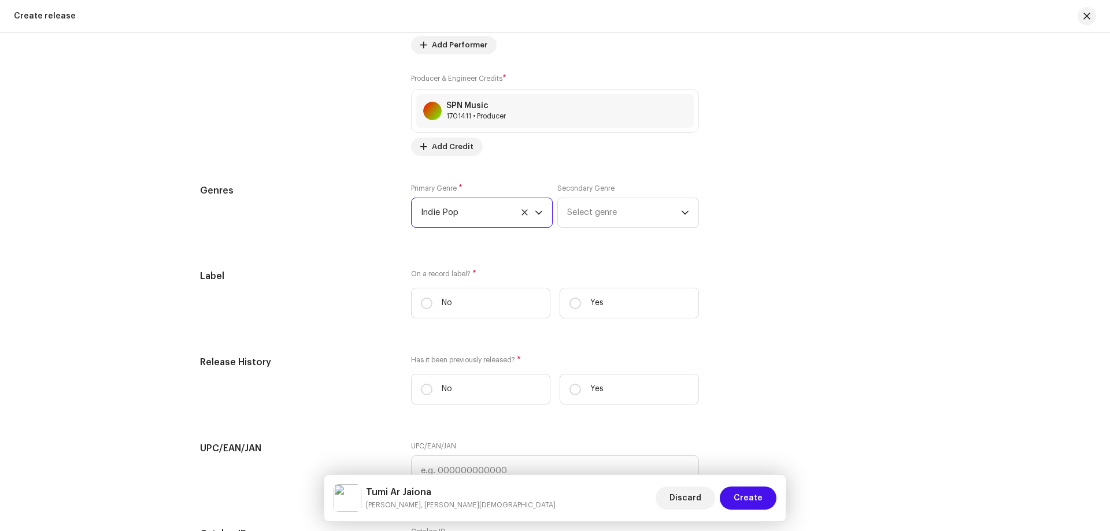
scroll to position [1677, 0]
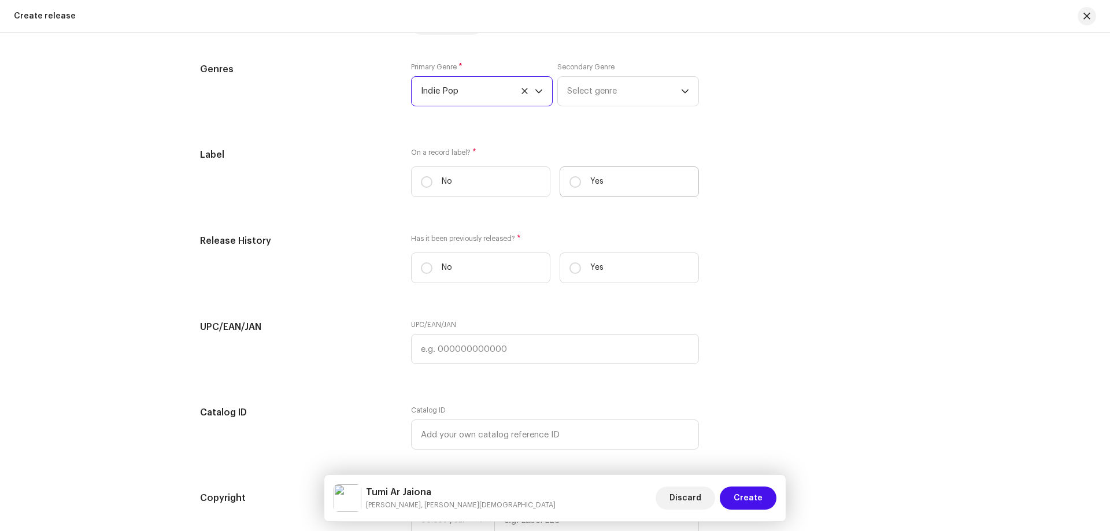
click at [593, 176] on p "Yes" at bounding box center [596, 182] width 13 height 12
click at [581, 176] on input "Yes" at bounding box center [575, 182] width 12 height 12
radio input "true"
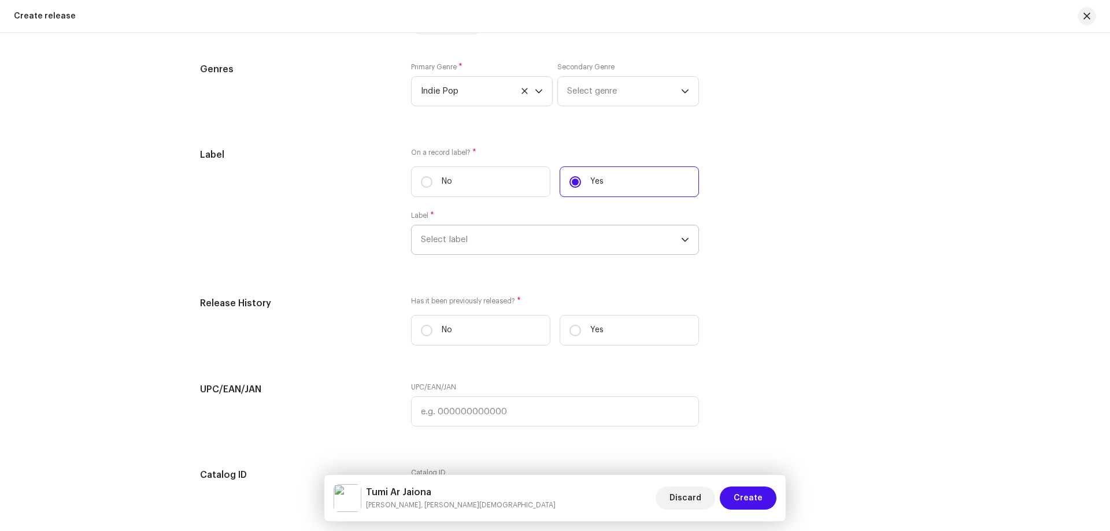
click at [497, 244] on span "Select label" at bounding box center [551, 239] width 260 height 29
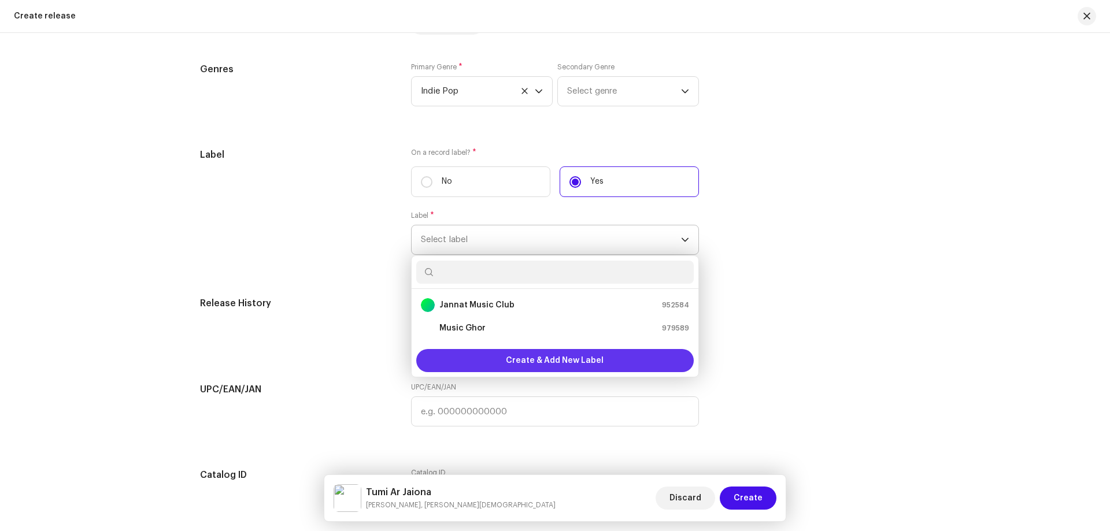
click at [471, 355] on div "Create & Add New Label" at bounding box center [554, 360] width 277 height 23
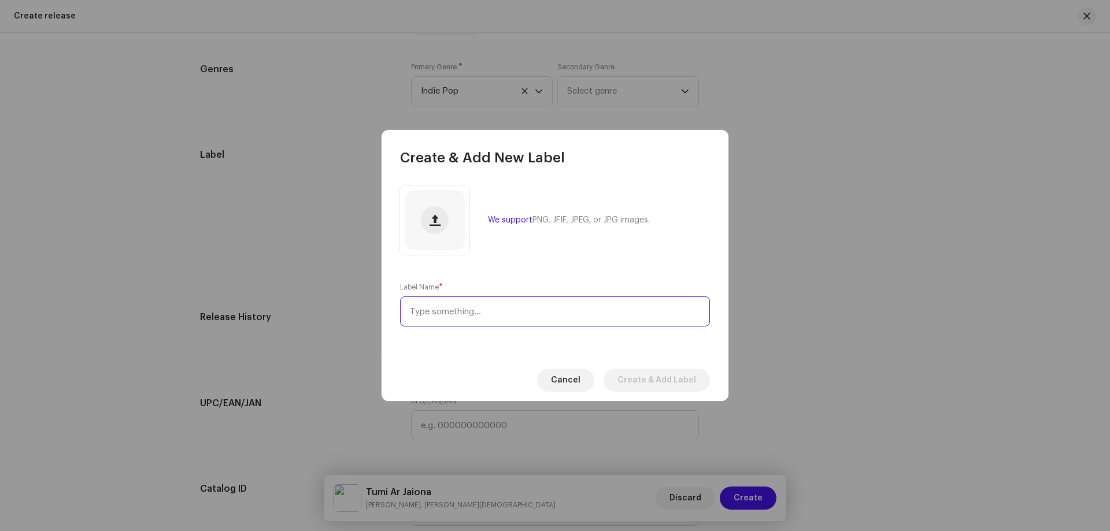
click at [558, 317] on input "text" at bounding box center [555, 312] width 310 height 30
paste input "SPN Music"
type input "SPN Music"
click at [672, 386] on span "Create & Add Label" at bounding box center [656, 380] width 79 height 23
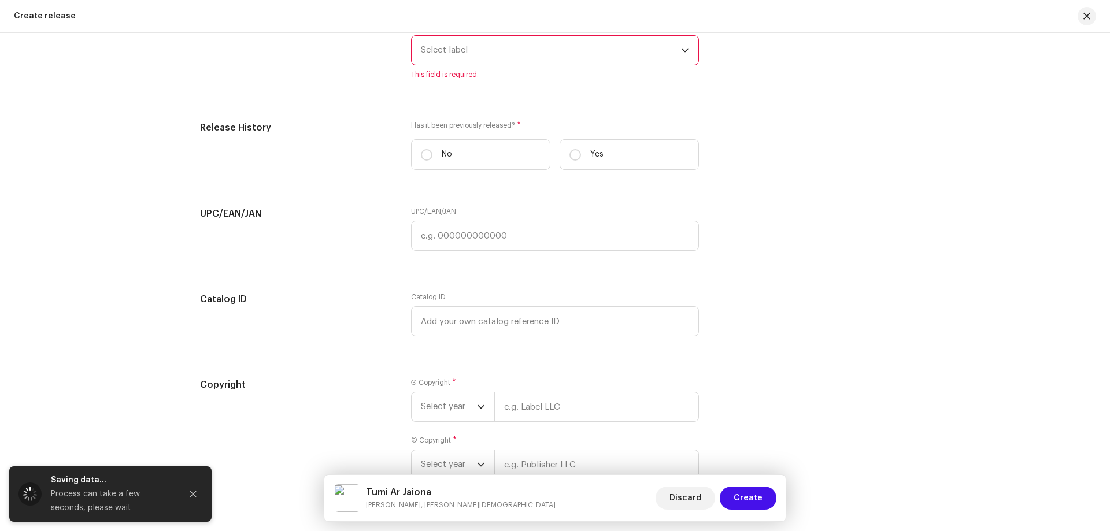
scroll to position [1908, 0]
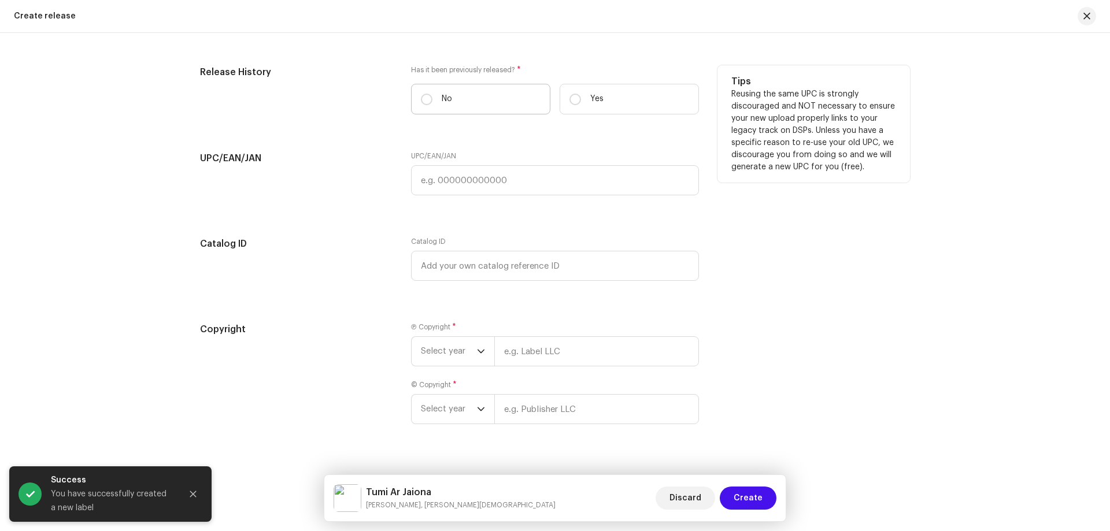
click at [472, 98] on label "No" at bounding box center [480, 99] width 139 height 31
click at [432, 98] on input "No" at bounding box center [427, 100] width 12 height 12
radio input "true"
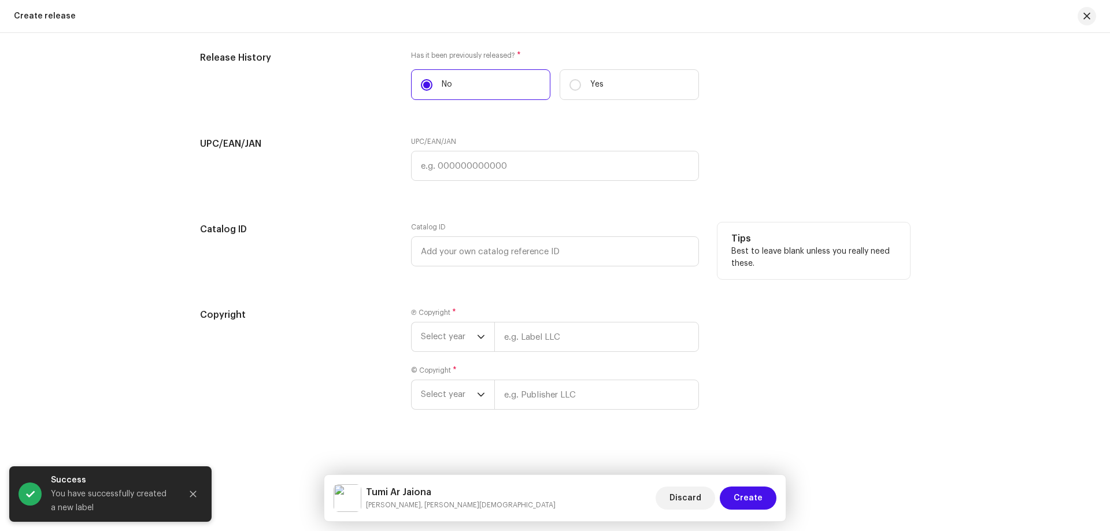
scroll to position [1926, 0]
click at [400, 341] on div "Copyright Ⓟ Copyright * Select year © Copyright * Select year" at bounding box center [555, 363] width 710 height 116
click at [460, 343] on span "Select year" at bounding box center [449, 333] width 56 height 29
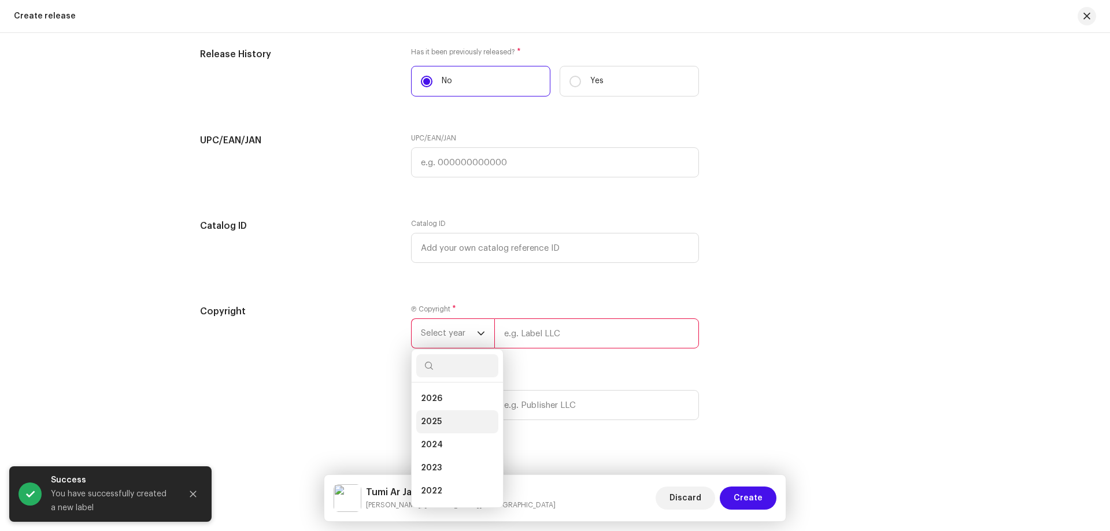
click at [438, 420] on span "2025" at bounding box center [431, 422] width 21 height 12
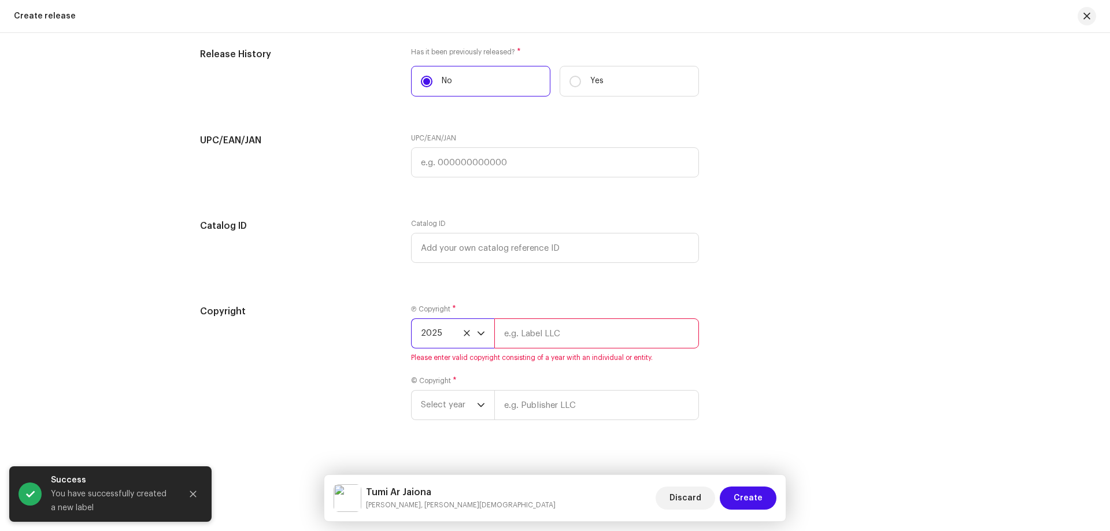
click at [567, 350] on div "Ⓟ Copyright * 2025 Please enter valid copyright consisting of a year with an in…" at bounding box center [555, 334] width 288 height 58
click at [564, 345] on input "text" at bounding box center [596, 334] width 205 height 30
paste input "SPN Music"
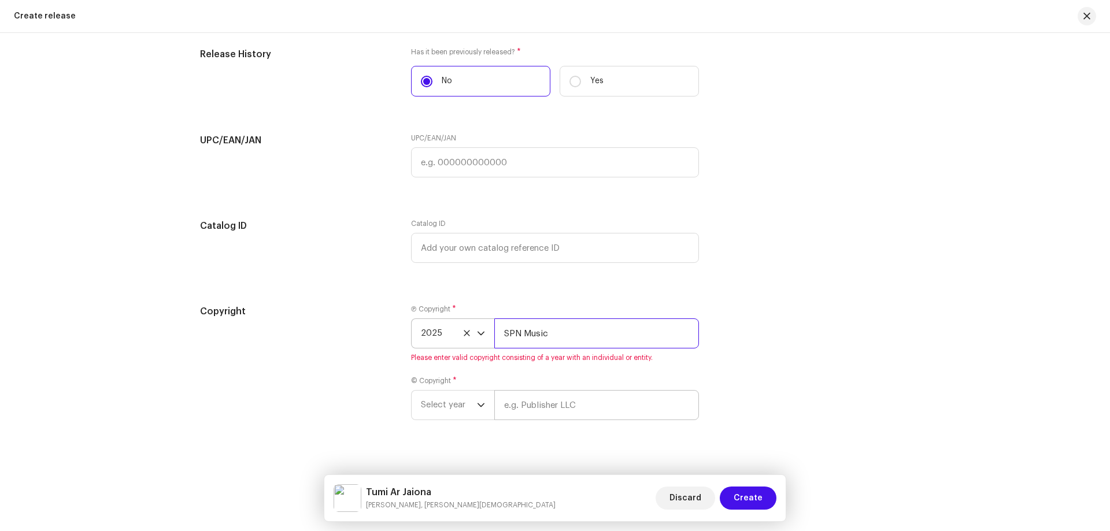
type input "SPN Music"
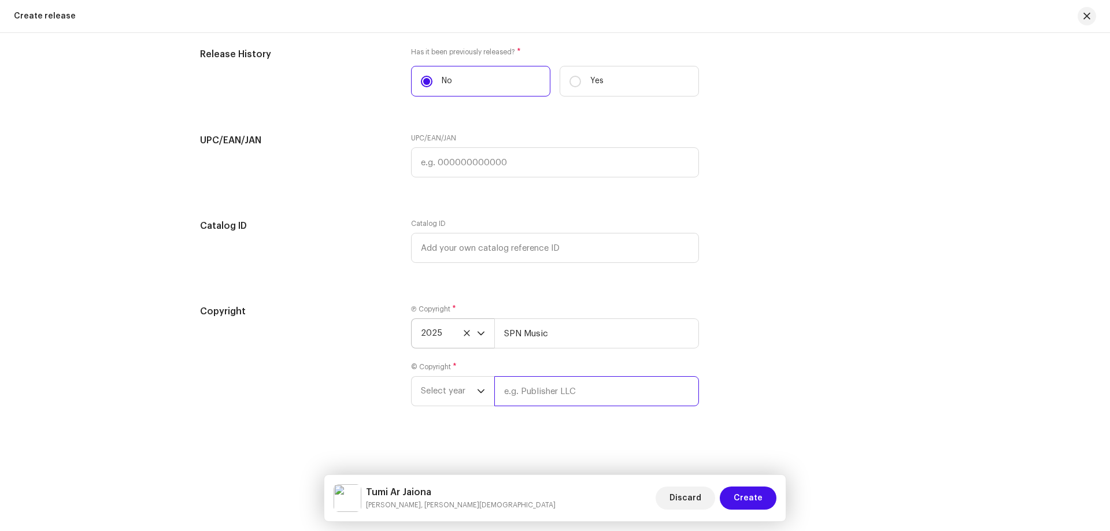
click at [578, 393] on input "text" at bounding box center [596, 391] width 205 height 30
paste input "SPN Music"
type input "SPN Music"
click at [441, 383] on span "Select year" at bounding box center [449, 391] width 56 height 29
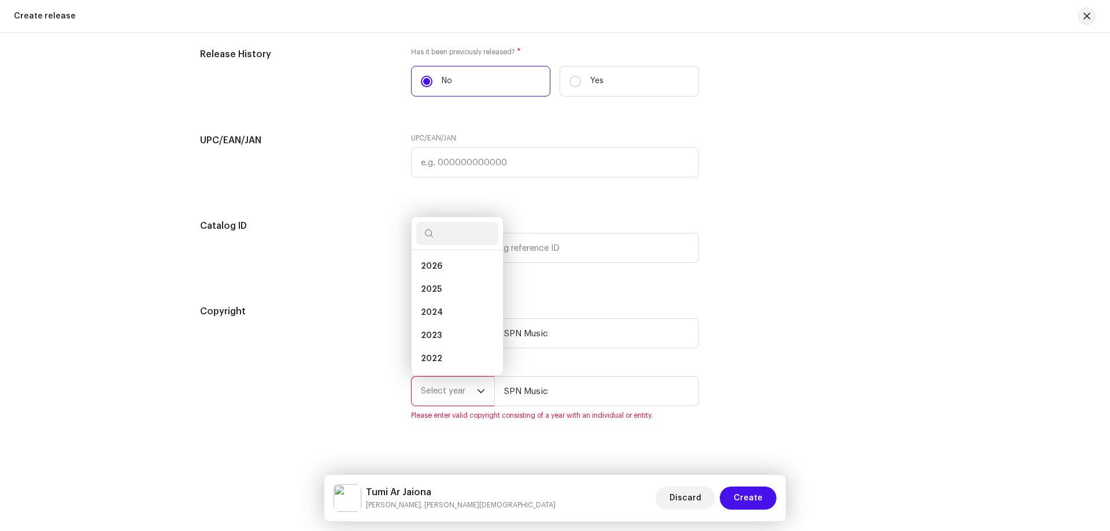
scroll to position [18, 0]
click at [462, 295] on li "2024" at bounding box center [457, 294] width 82 height 23
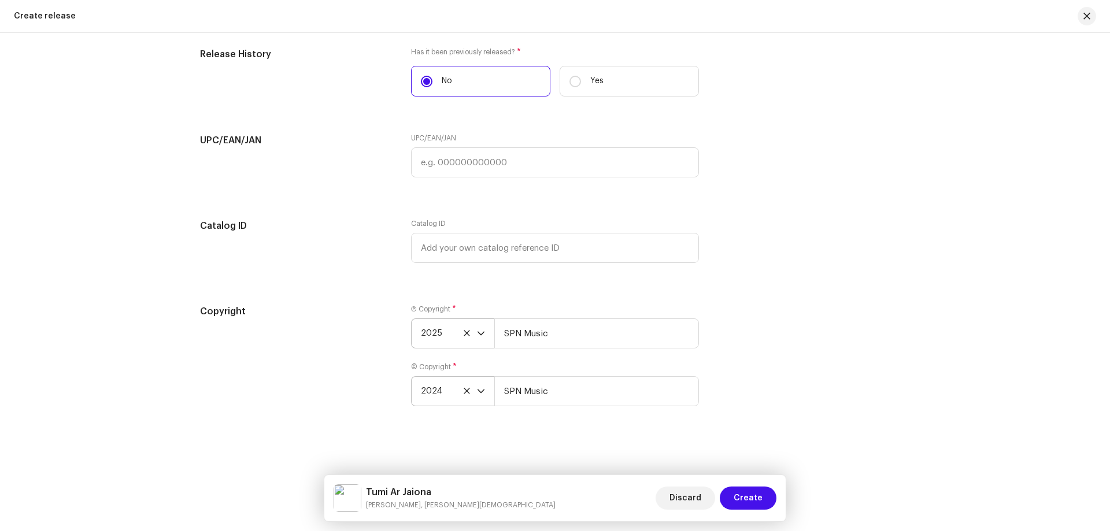
click at [478, 391] on icon "dropdown trigger" at bounding box center [481, 392] width 7 height 4
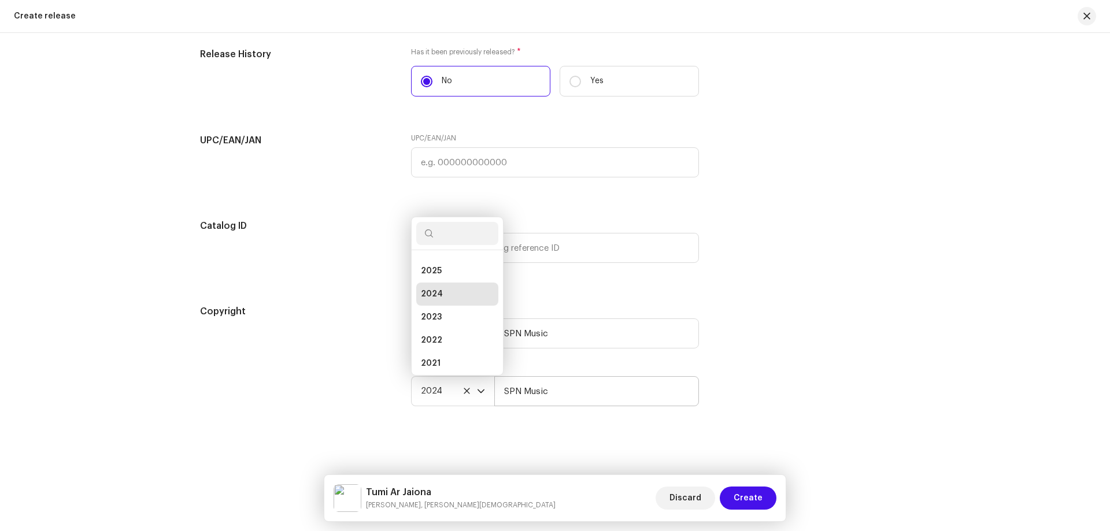
drag, startPoint x: 464, startPoint y: 271, endPoint x: 528, endPoint y: 383, distance: 129.2
click at [464, 270] on li "2025" at bounding box center [457, 271] width 82 height 23
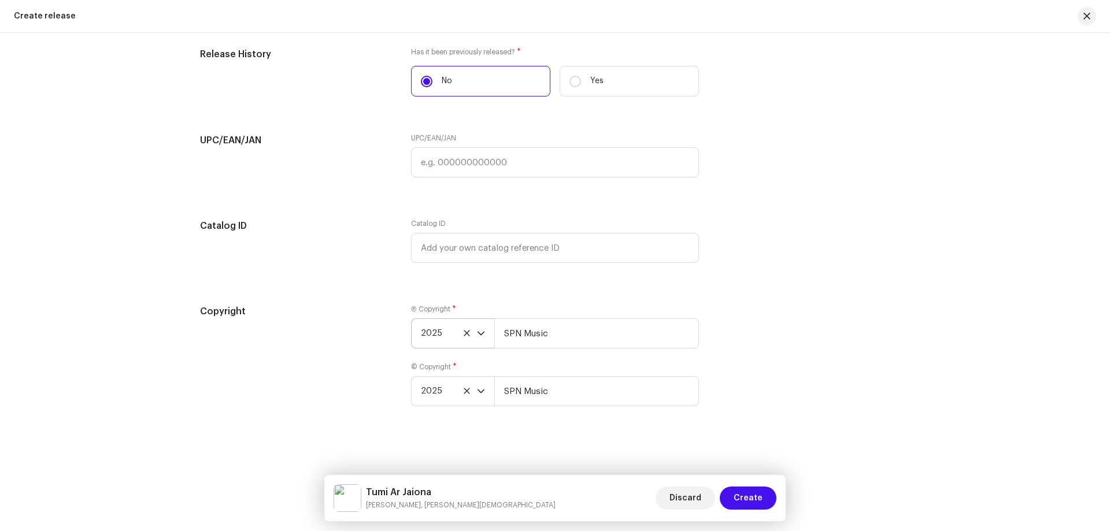
click at [684, 467] on div "Create a new release We’ll guide you through everything — from track selection …" at bounding box center [555, 282] width 1110 height 498
click at [737, 494] on span "Create" at bounding box center [748, 498] width 29 height 23
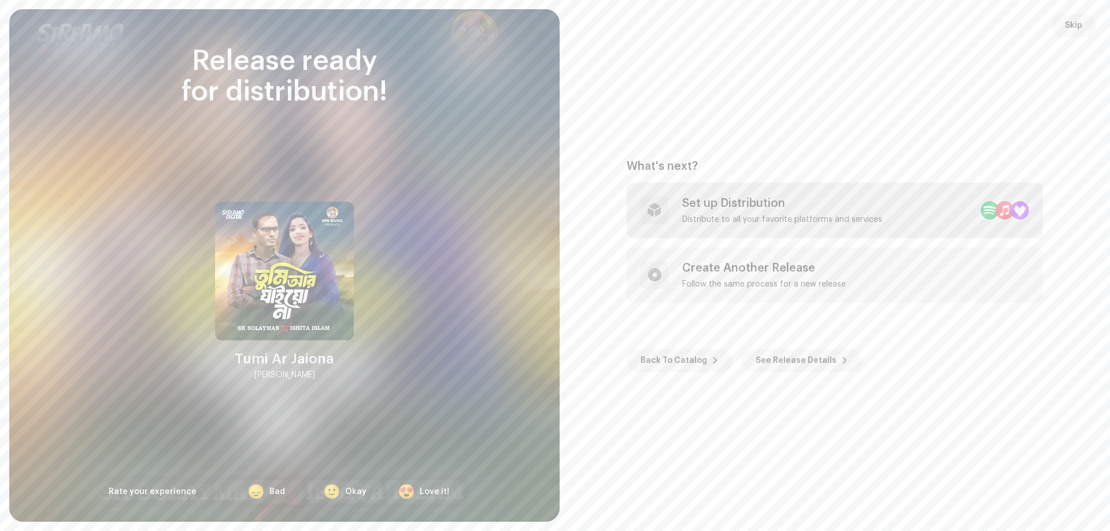
click at [778, 205] on div "Set up Distribution" at bounding box center [782, 204] width 200 height 14
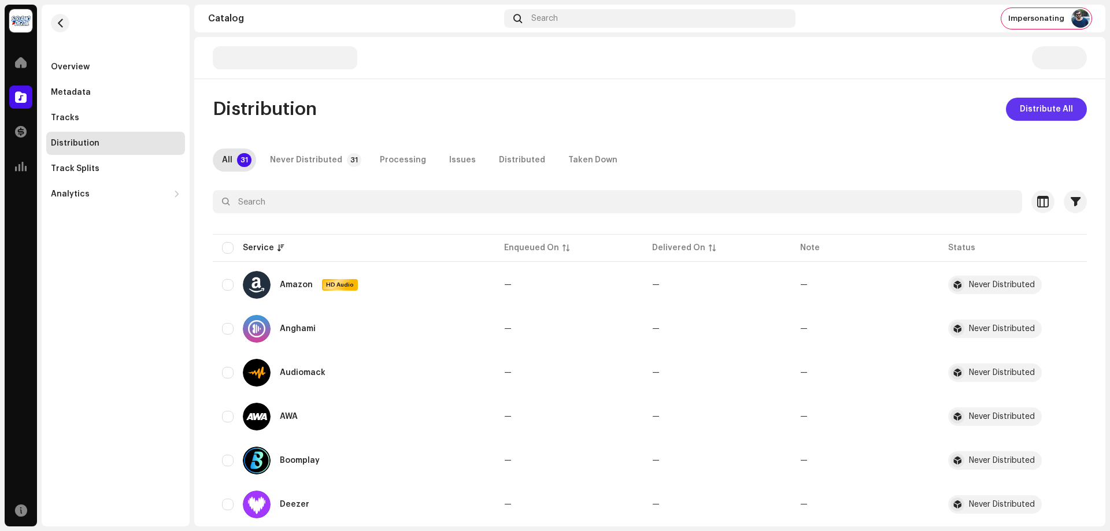
click at [1051, 110] on span "Distribute All" at bounding box center [1046, 109] width 53 height 23
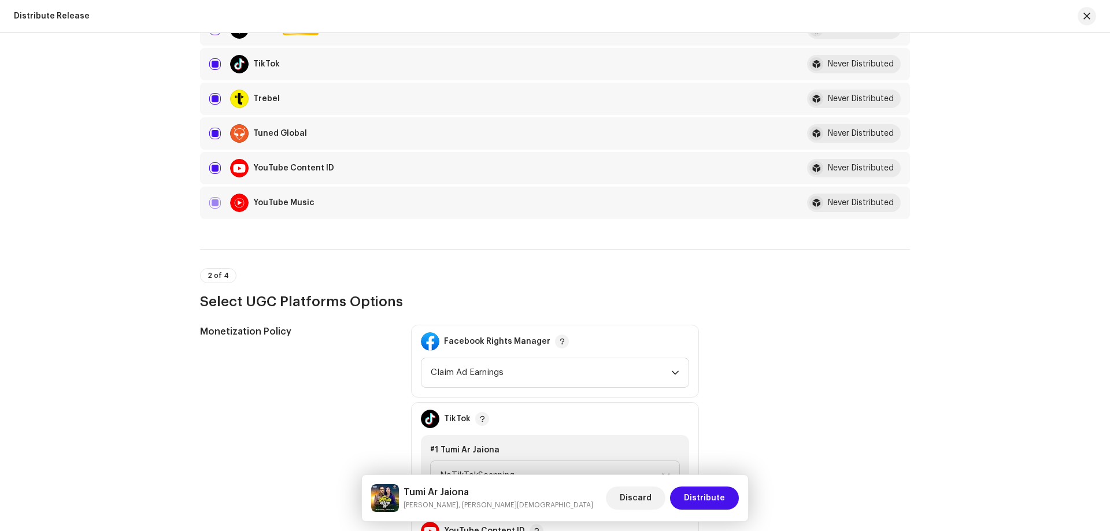
scroll to position [1330, 0]
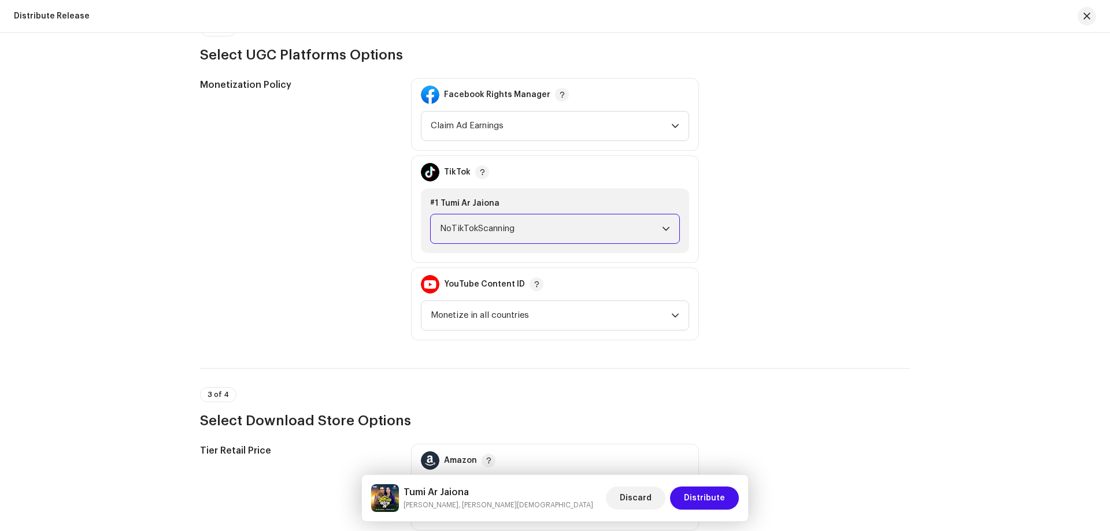
click at [531, 231] on span "NoTikTokScanning" at bounding box center [551, 228] width 222 height 29
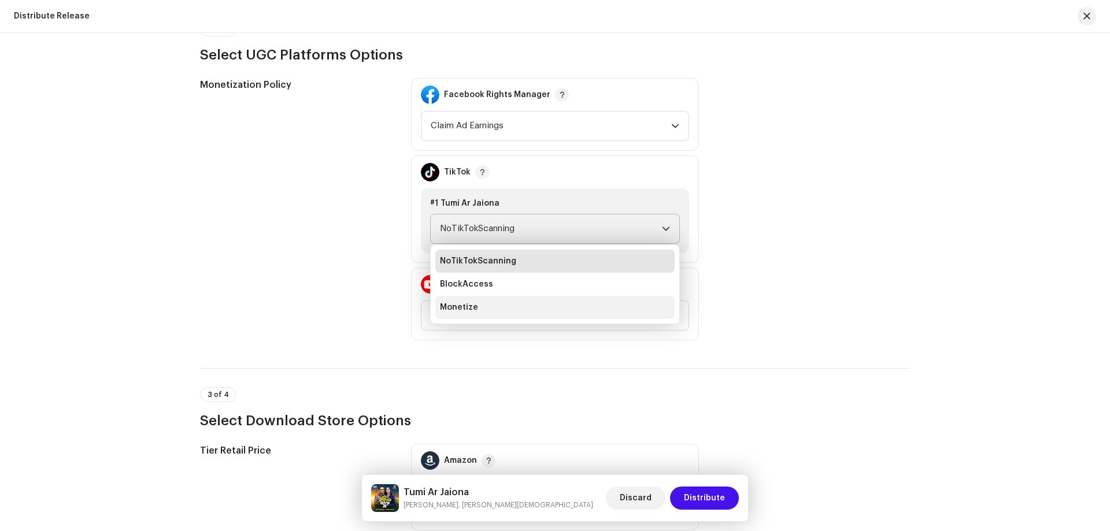
click at [480, 306] on li "Monetize" at bounding box center [554, 307] width 239 height 23
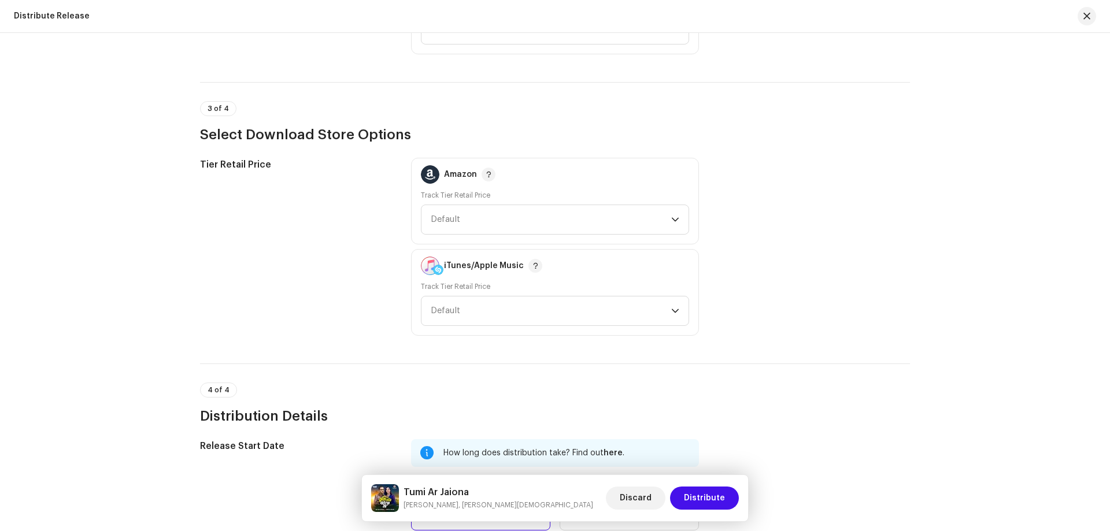
scroll to position [1827, 0]
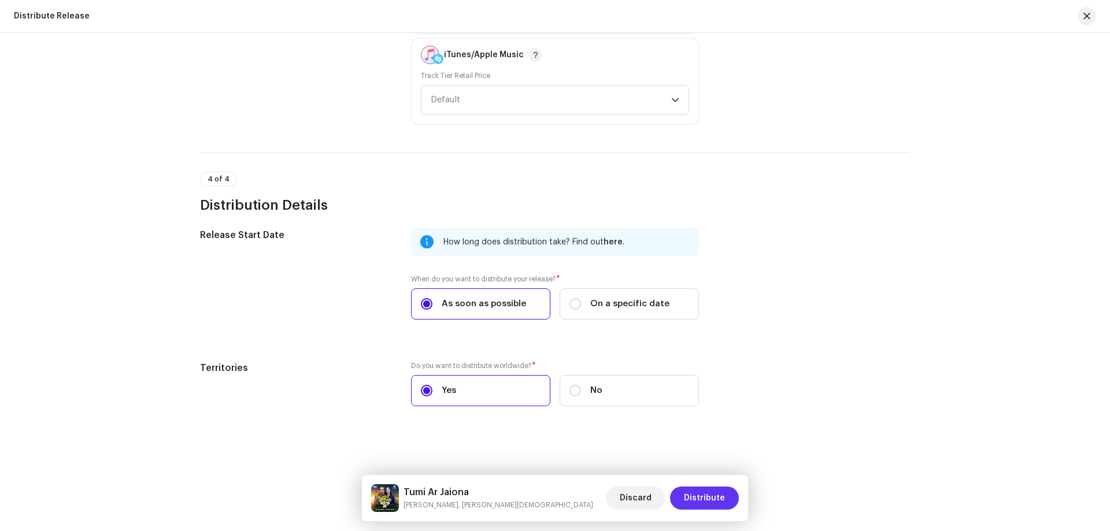
click at [702, 499] on span "Distribute" at bounding box center [704, 498] width 41 height 23
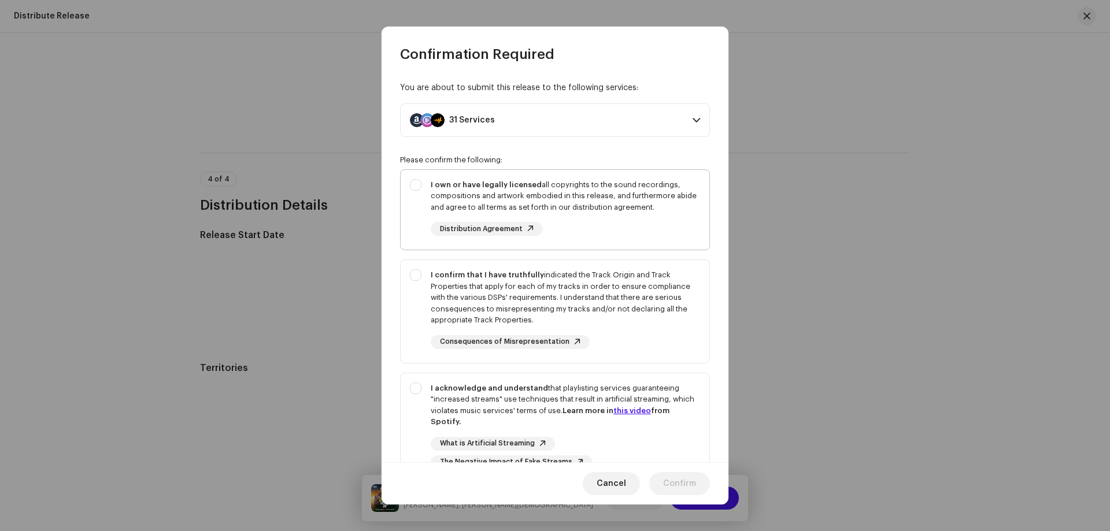
click at [587, 191] on div "I own or have legally licensed all copyrights to the sound recordings, composit…" at bounding box center [565, 196] width 269 height 34
checkbox input "true"
click at [626, 327] on div "I confirm that I have truthfully indicated the Track Origin and Track Propertie…" at bounding box center [565, 309] width 269 height 80
checkbox input "true"
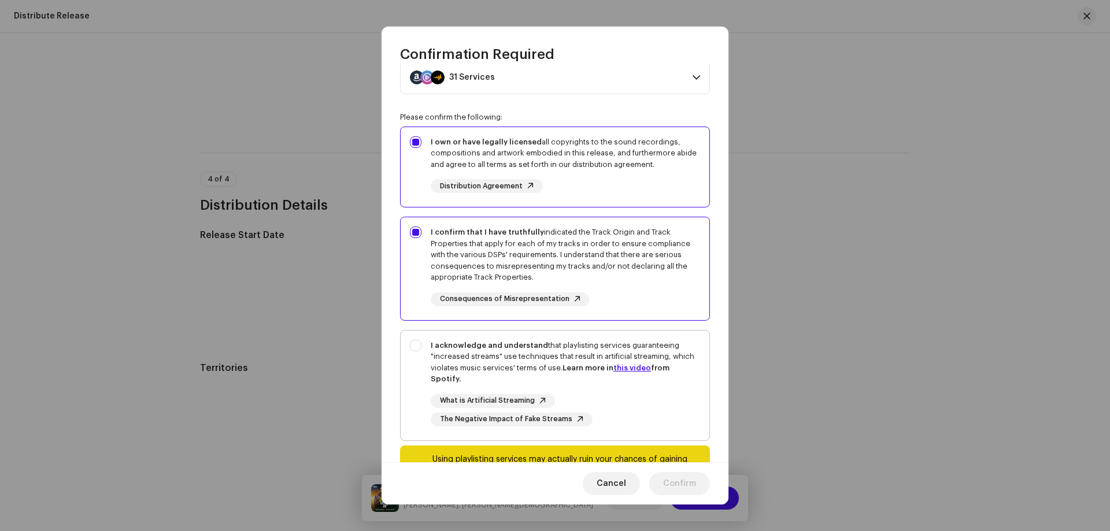
scroll to position [100, 0]
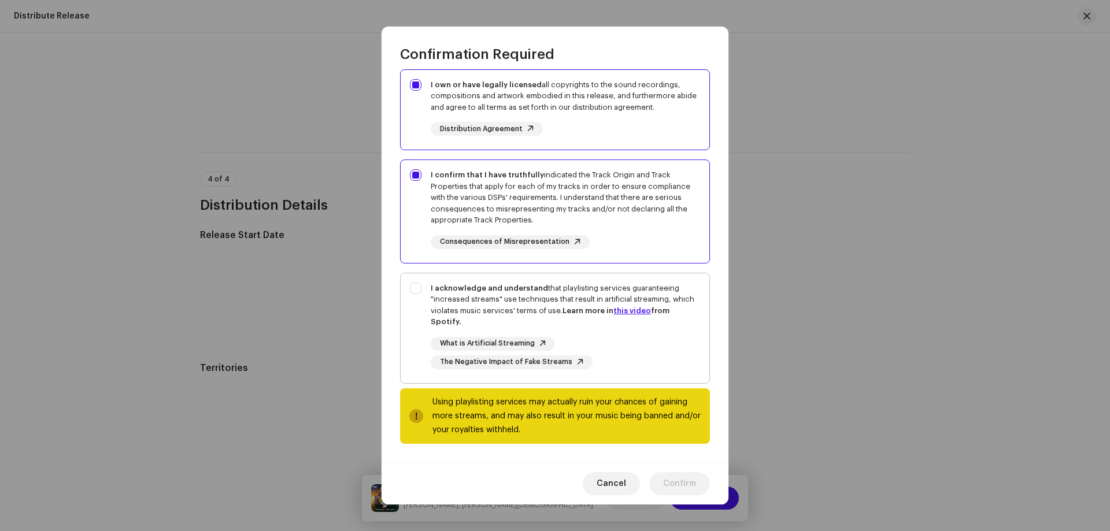
click at [650, 367] on div "What is Artificial Streaming The Negative Impact of Fake Streams" at bounding box center [565, 353] width 269 height 32
checkbox input "true"
click at [669, 480] on span "Confirm" at bounding box center [679, 483] width 33 height 23
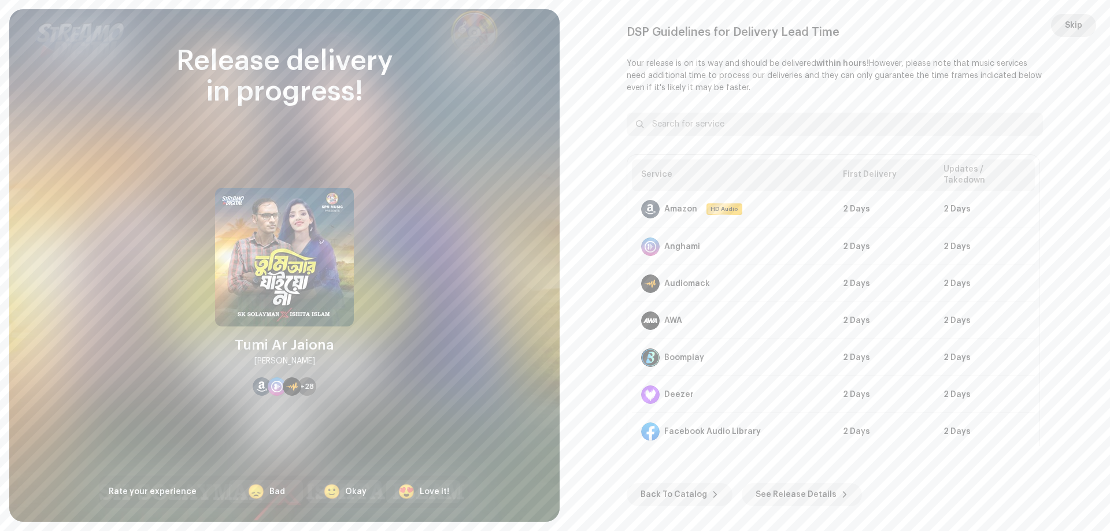
click at [1067, 20] on span "Skip" at bounding box center [1073, 25] width 17 height 23
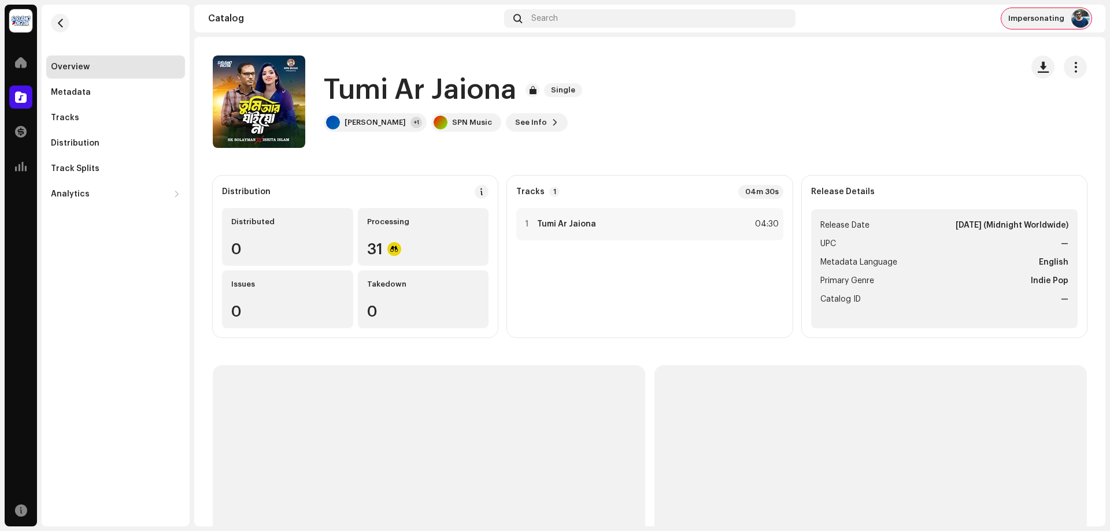
click at [1034, 20] on span "Impersonating" at bounding box center [1036, 18] width 56 height 9
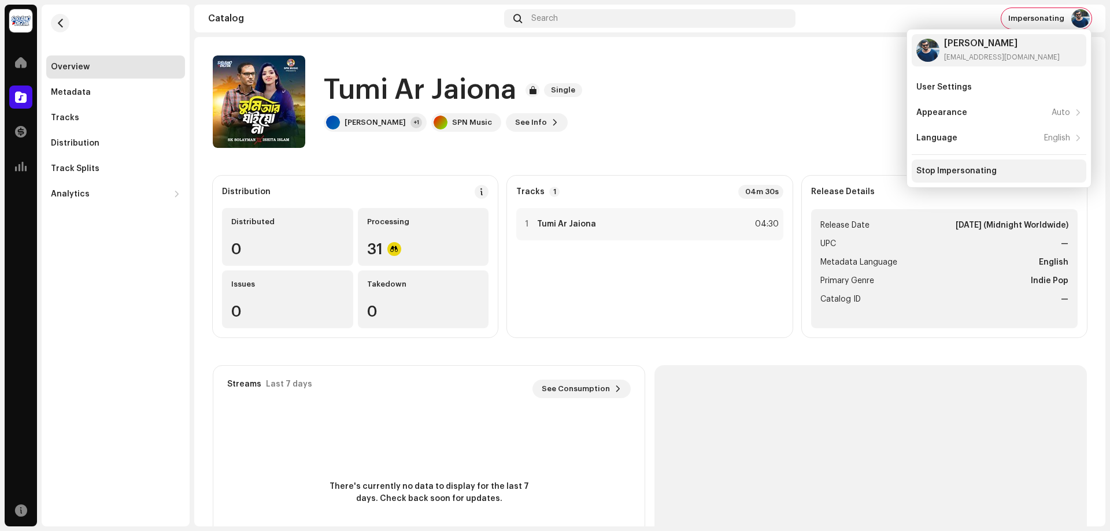
click at [965, 172] on div "Stop Impersonating" at bounding box center [956, 170] width 80 height 9
